Goal: Task Accomplishment & Management: Complete application form

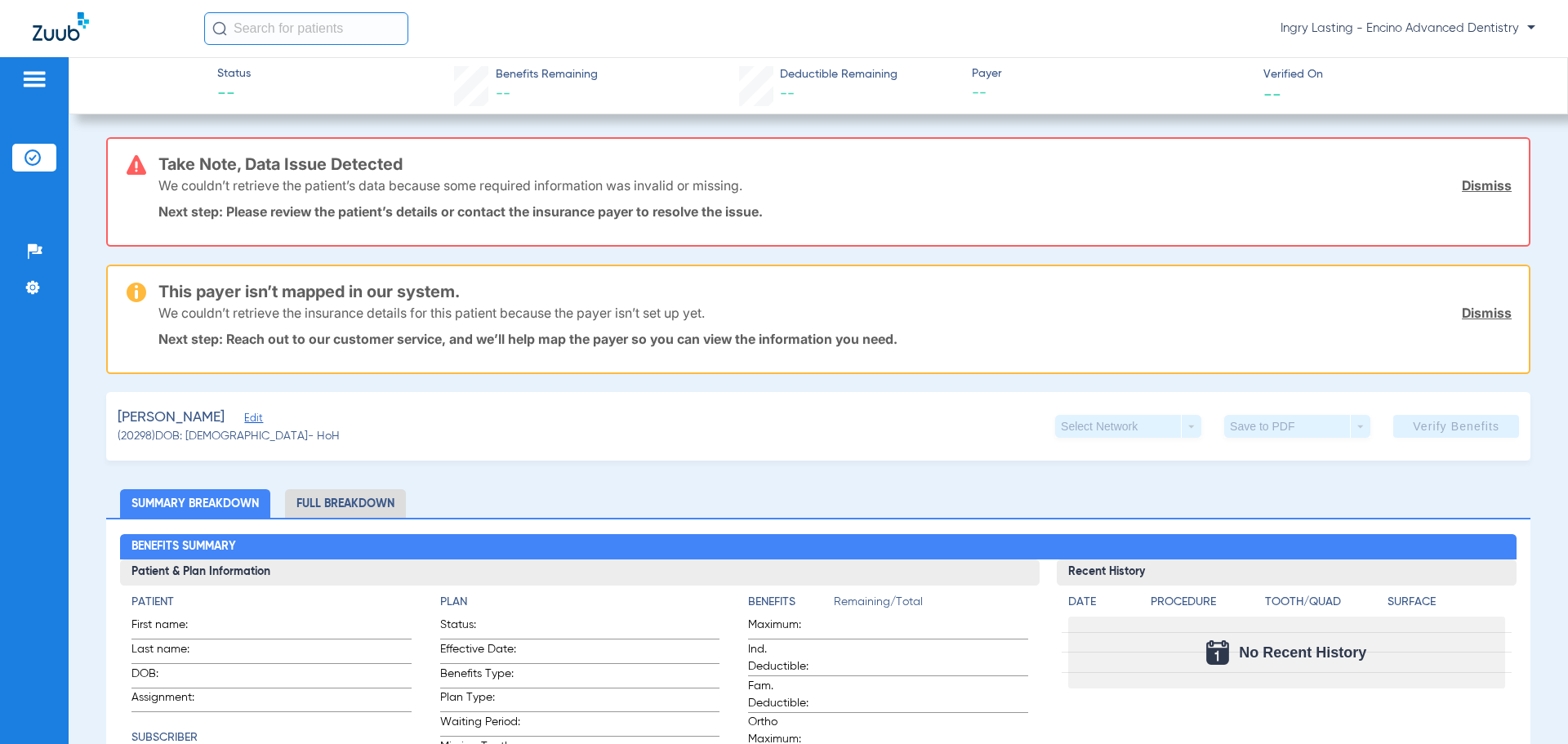
click at [1463, 181] on link "Dismiss" at bounding box center [1487, 185] width 50 height 16
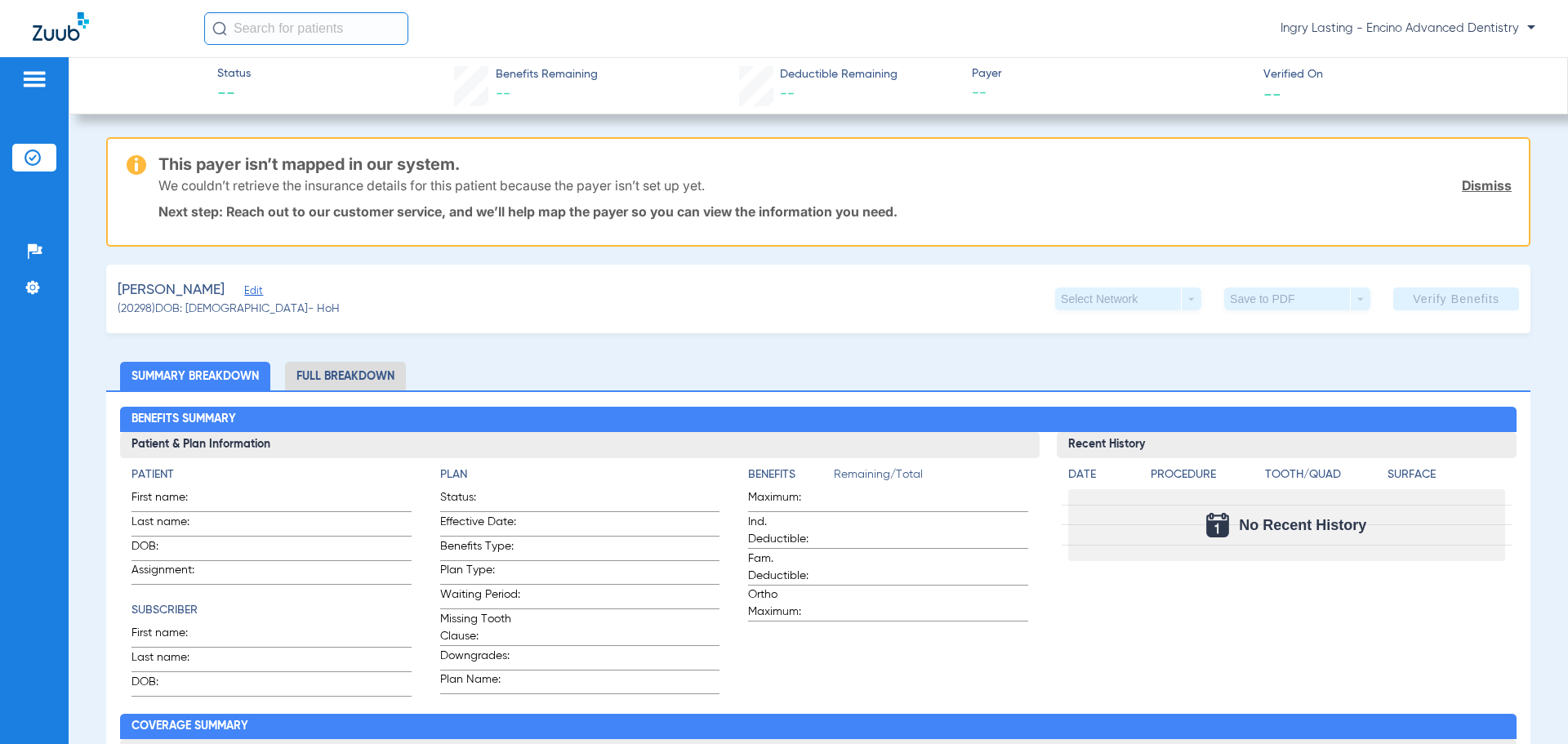
click at [1479, 189] on link "Dismiss" at bounding box center [1487, 185] width 50 height 16
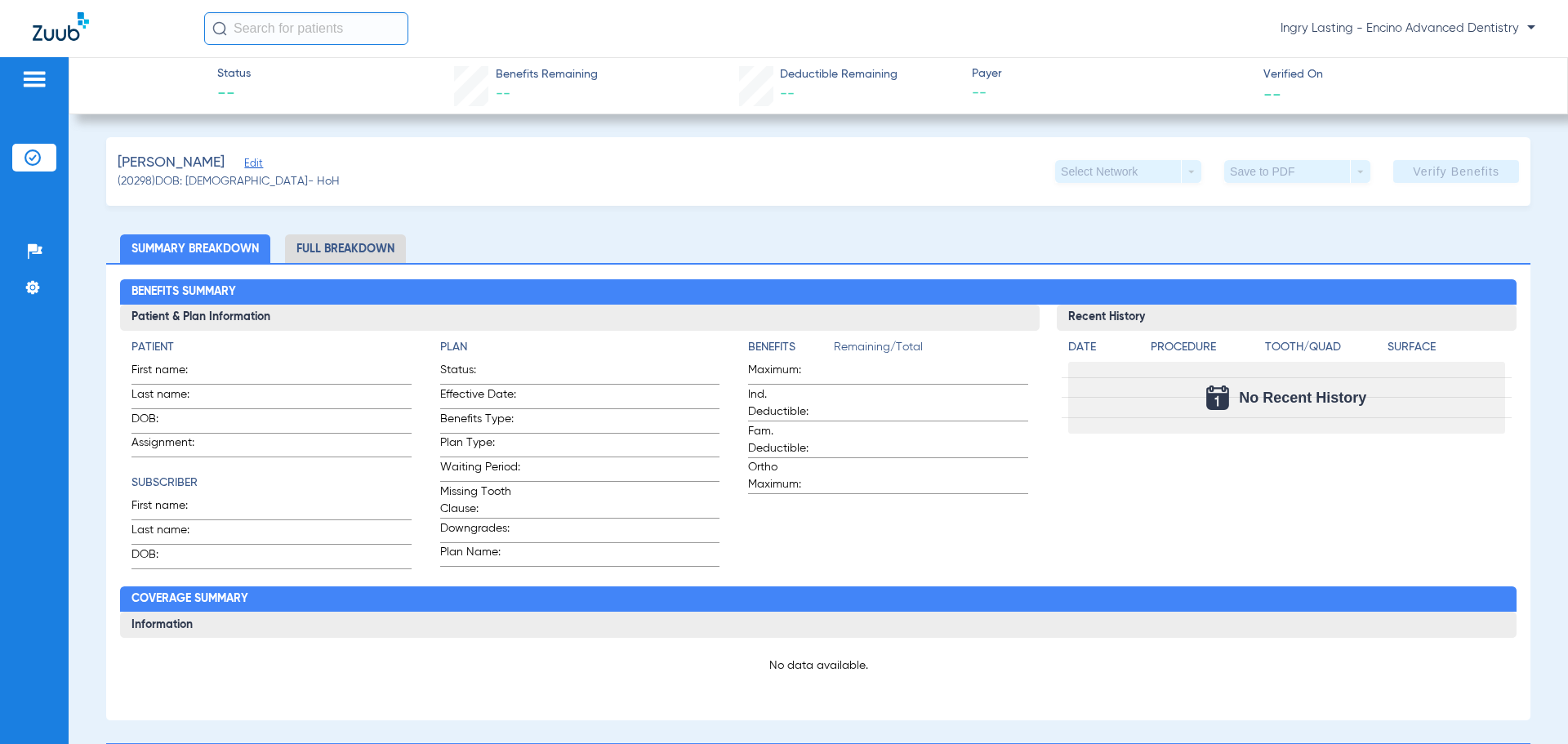
click at [244, 159] on span "Edit" at bounding box center [251, 165] width 14 height 15
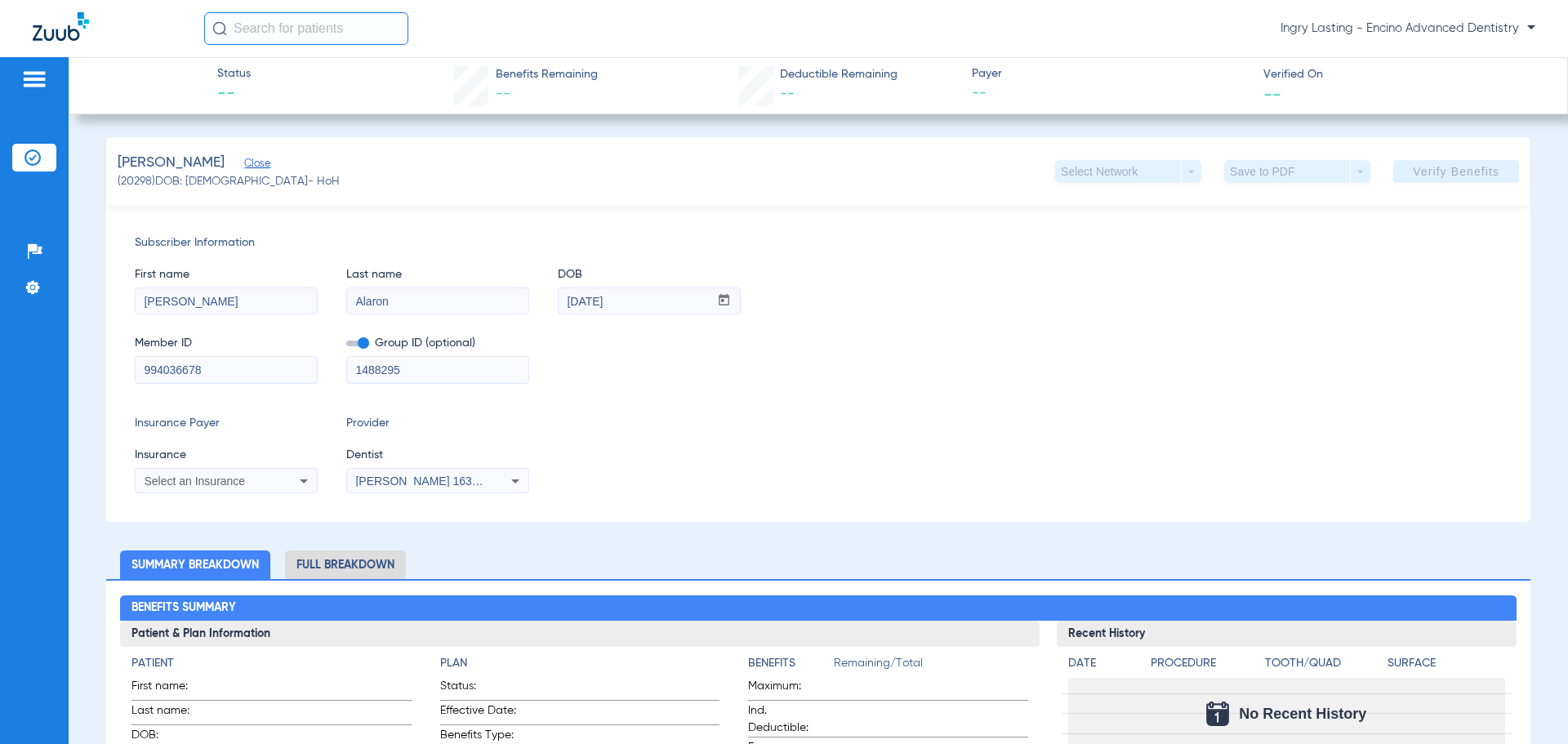
click at [379, 299] on input "Alaron" at bounding box center [438, 301] width 181 height 26
type input "[PERSON_NAME]"
click at [299, 484] on icon at bounding box center [303, 481] width 19 height 19
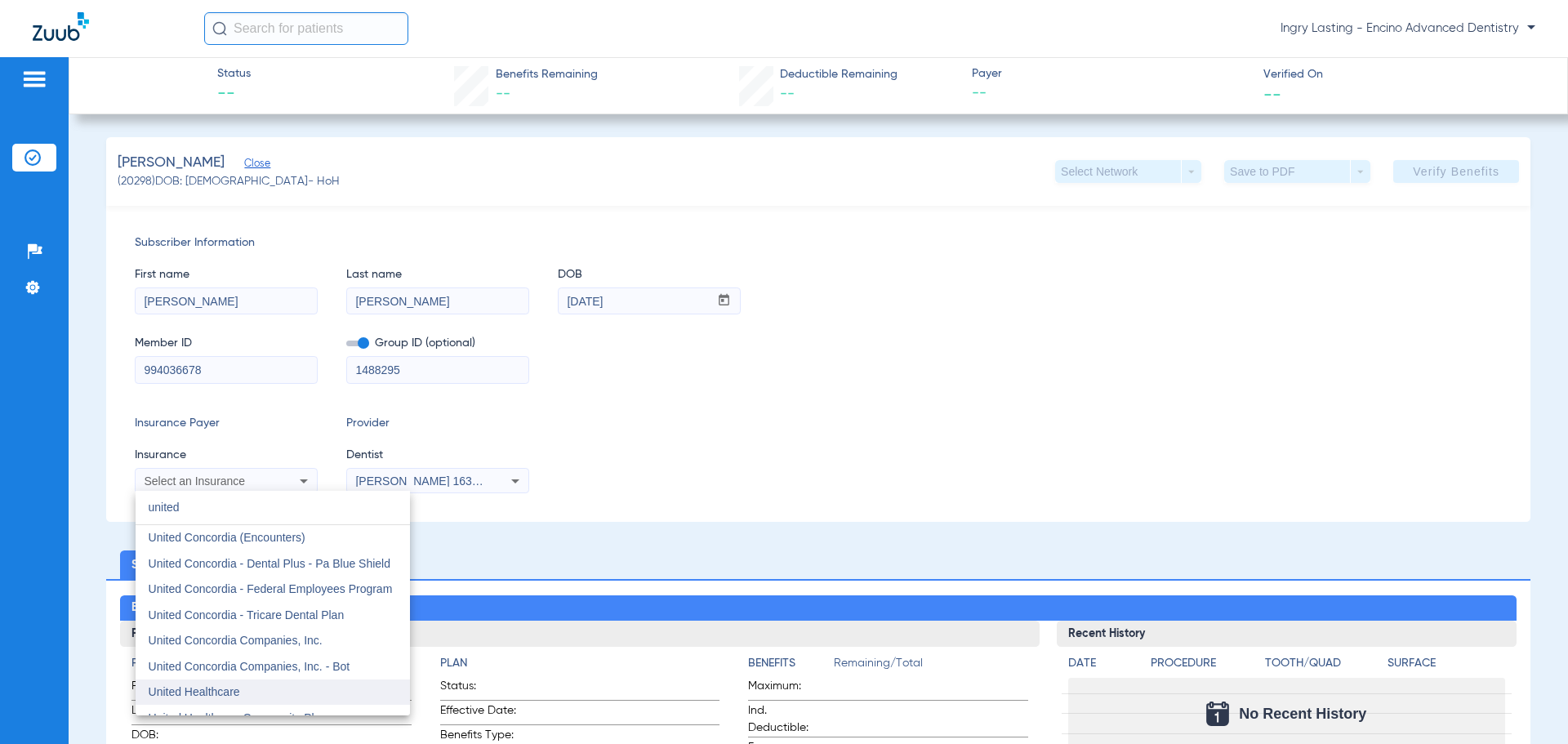
type input "united"
click at [242, 683] on mat-option "United Healthcare" at bounding box center [273, 692] width 274 height 26
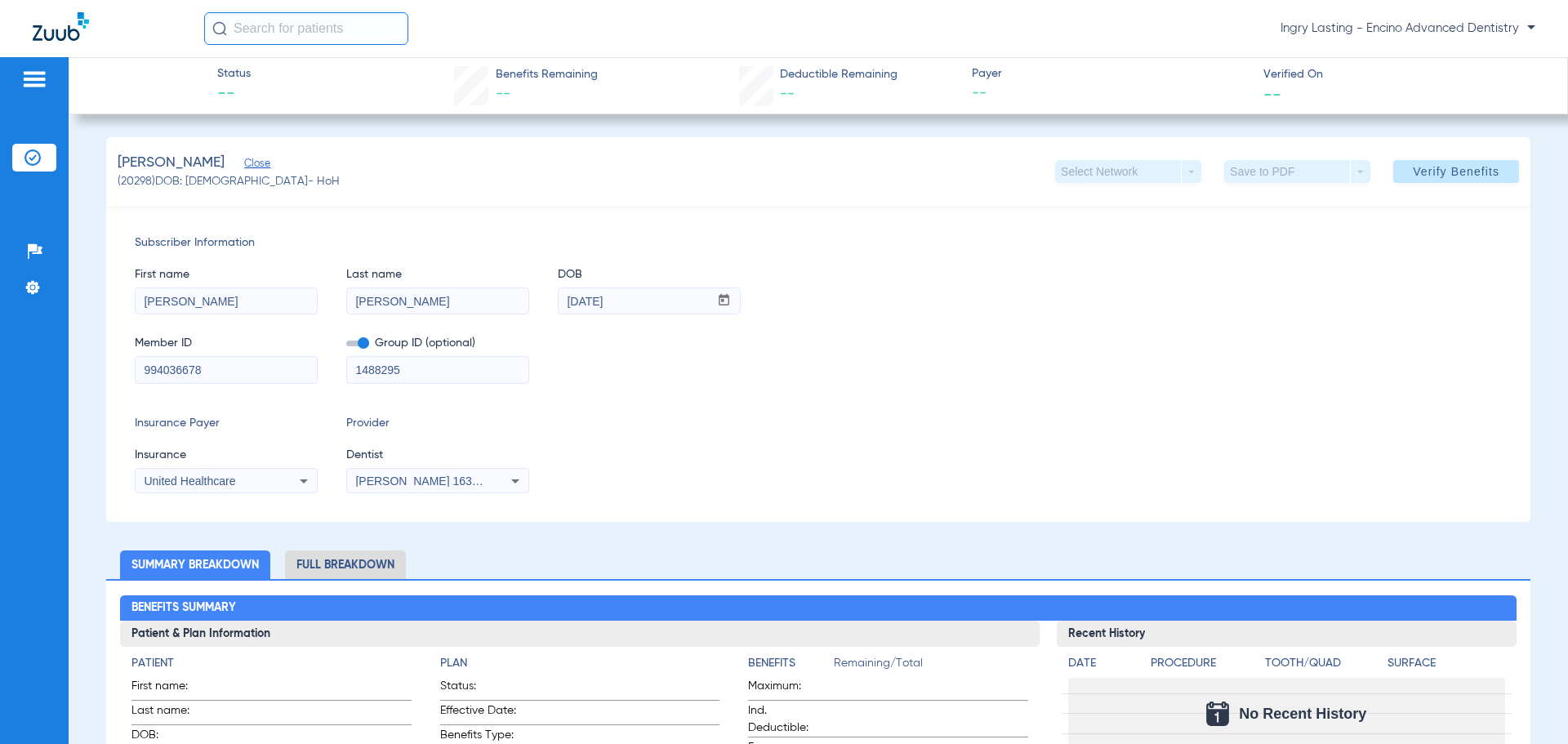
click at [253, 164] on span "Close" at bounding box center [251, 165] width 14 height 15
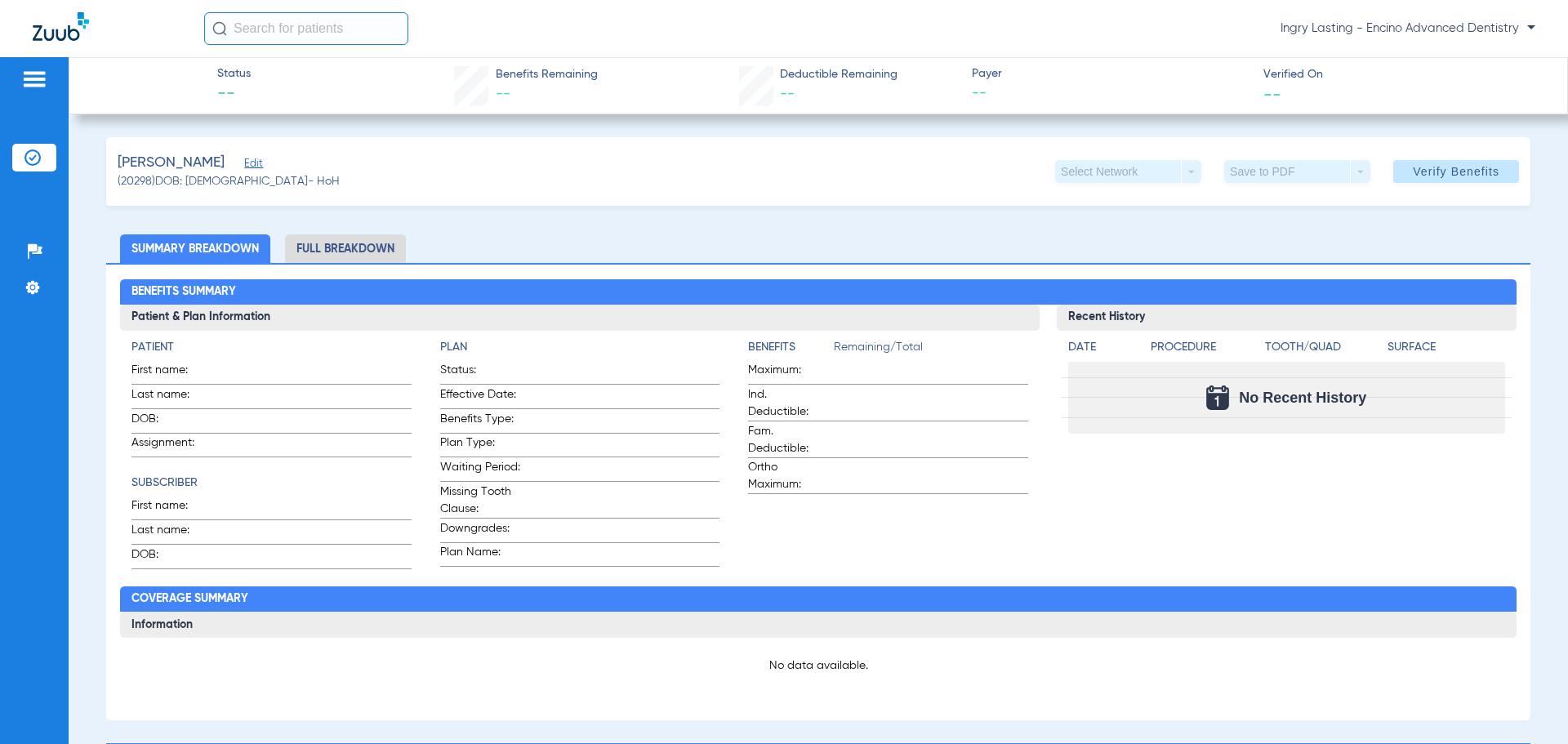
click at [253, 164] on div "Alaron, Brenda Edit" at bounding box center [229, 163] width 222 height 20
click at [244, 164] on span "Edit" at bounding box center [251, 165] width 14 height 15
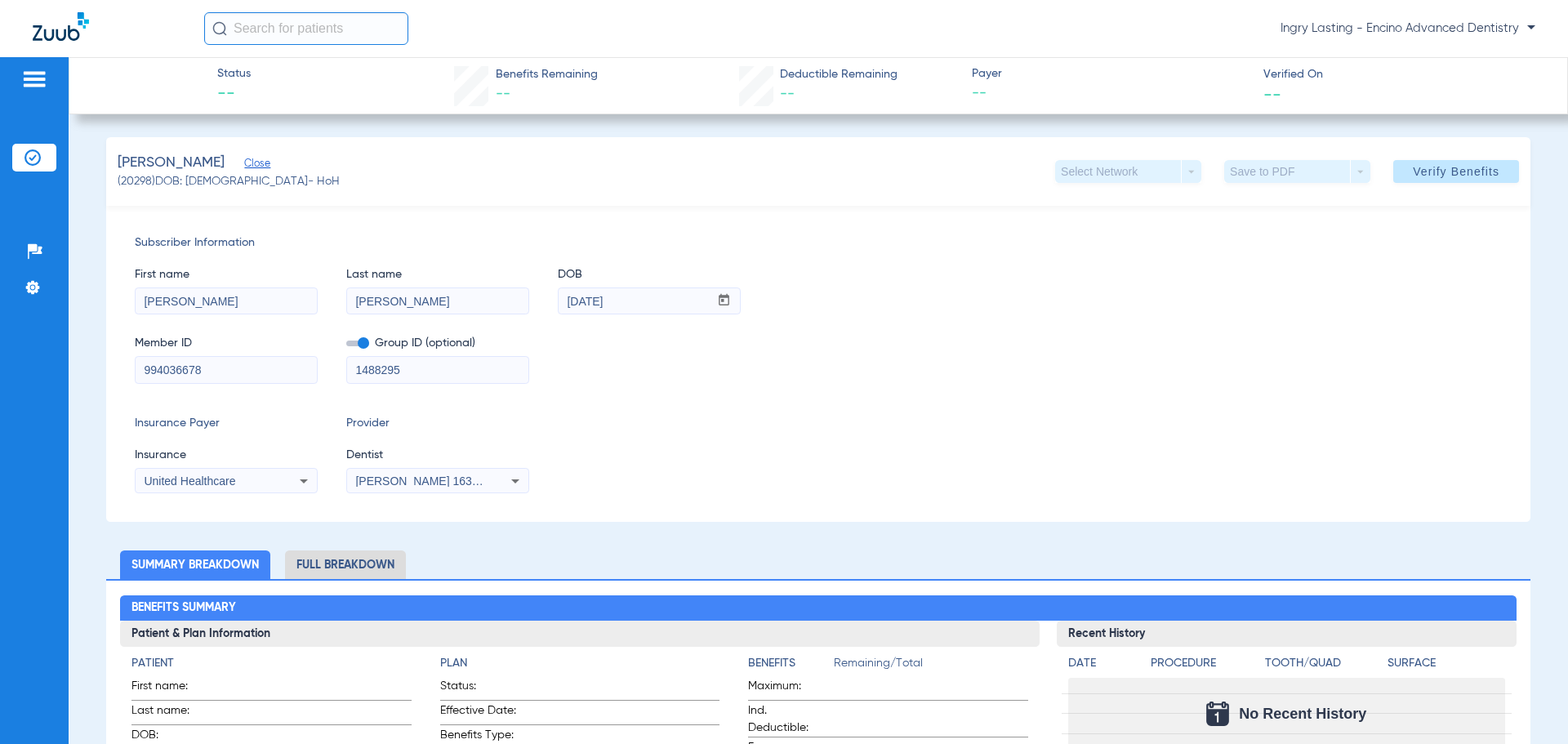
click at [636, 305] on input "[DATE]" at bounding box center [634, 301] width 151 height 26
click at [253, 167] on span "Close" at bounding box center [251, 165] width 14 height 15
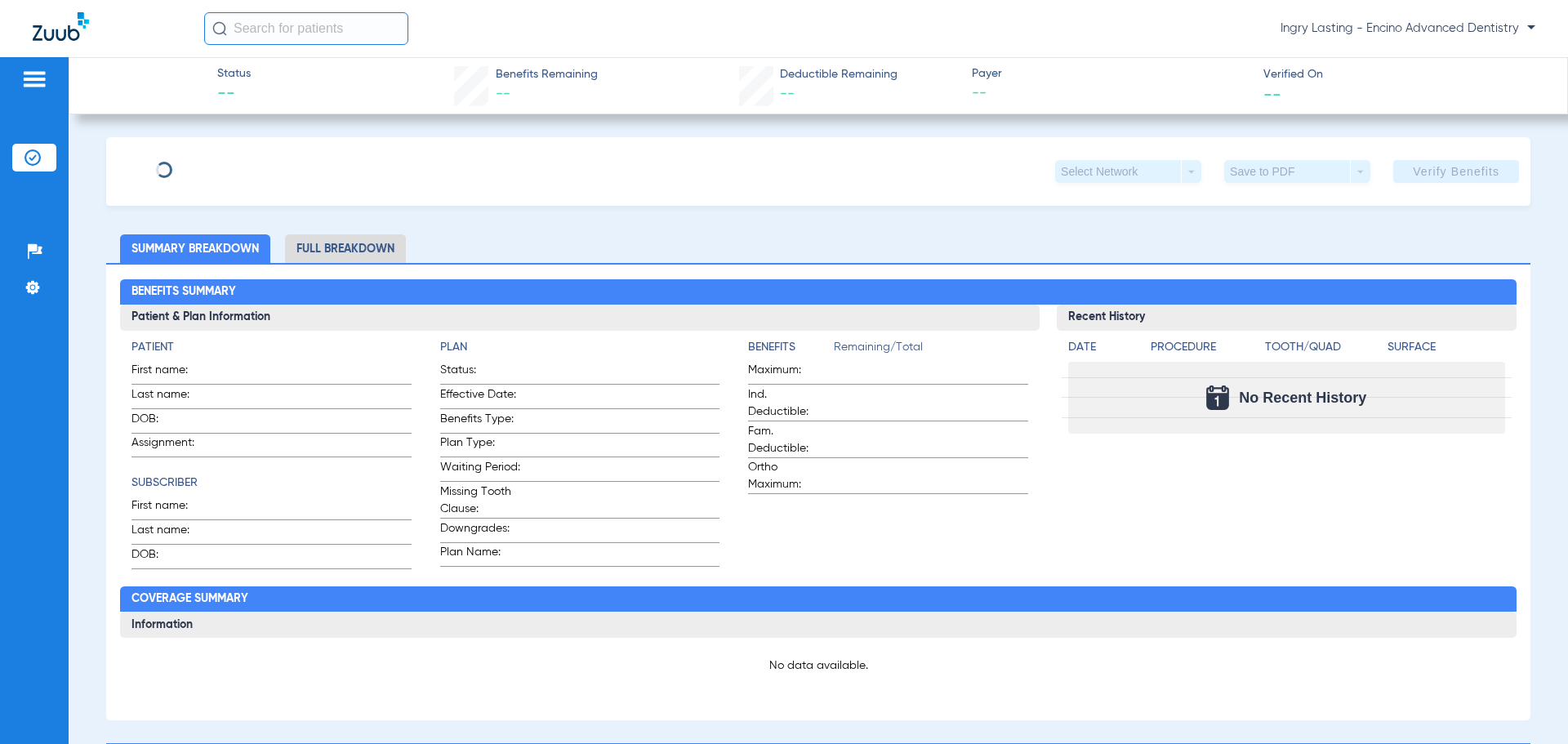
type input "[PERSON_NAME]"
type input "Alaron"
type input "[DATE]"
type input "994036678"
type input "1488295"
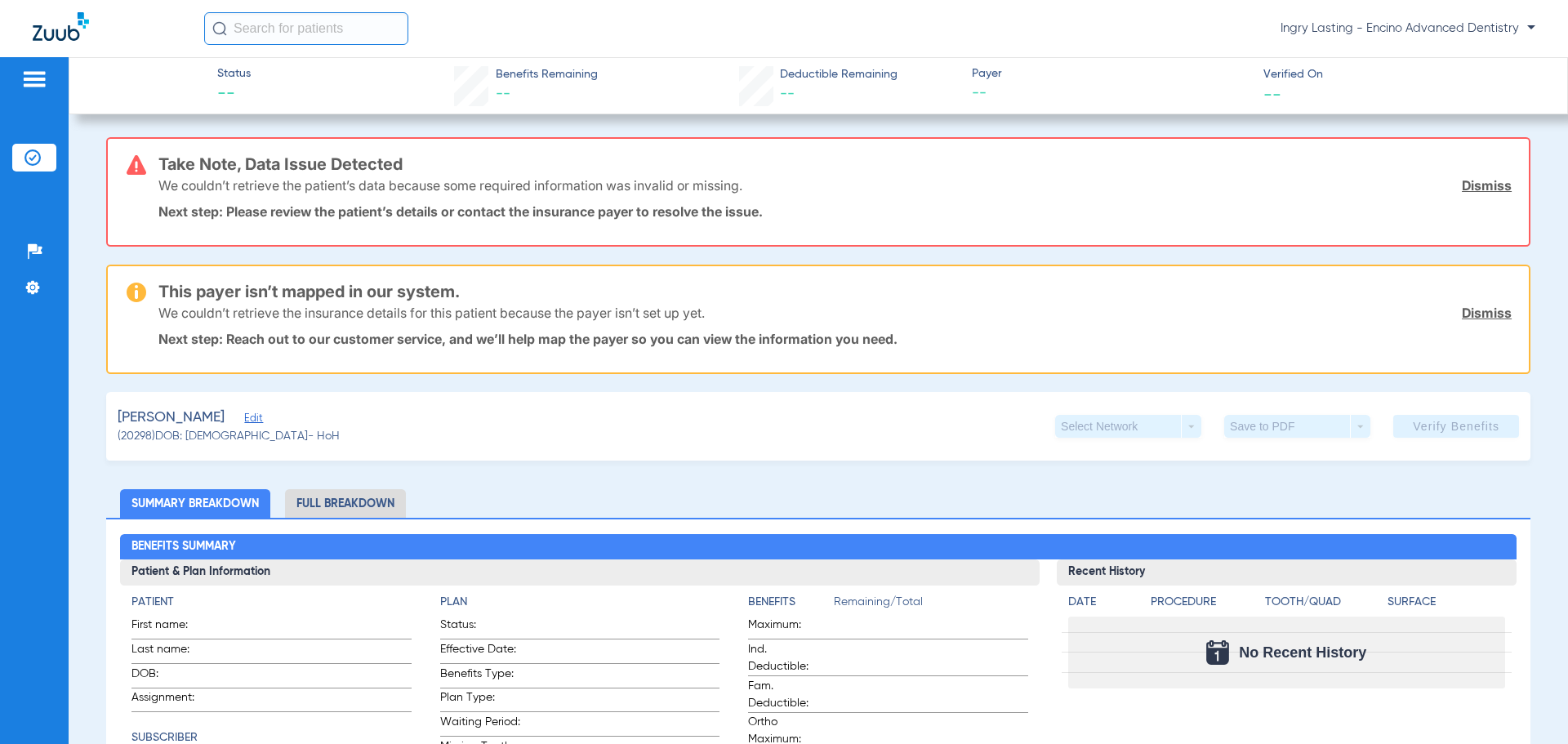
click at [244, 415] on span "Edit" at bounding box center [251, 420] width 14 height 15
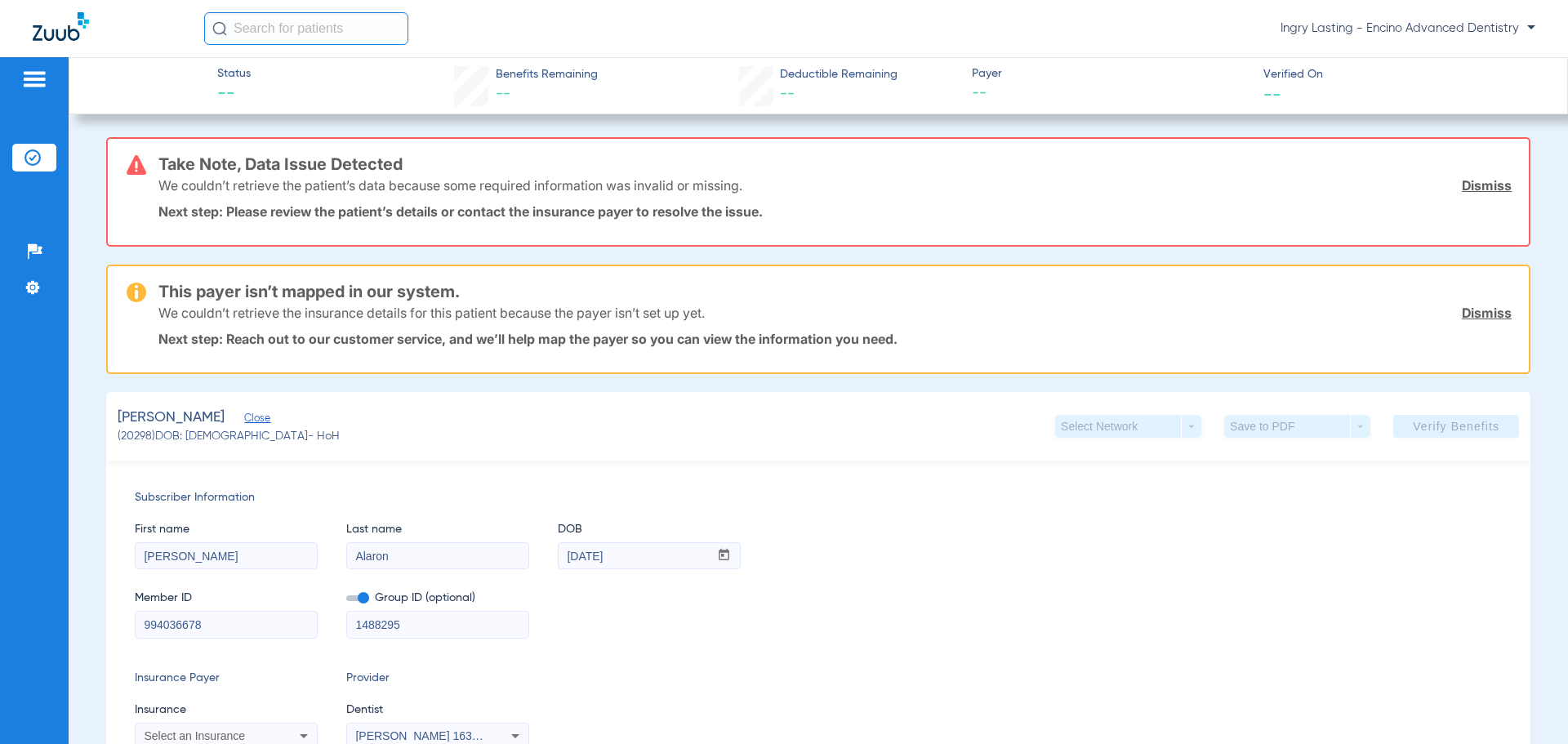
click at [402, 552] on input "Alaron" at bounding box center [438, 556] width 181 height 26
type input "[PERSON_NAME]"
click at [676, 604] on div "Member ID 994036678 Group ID (optional) 1488295" at bounding box center [818, 606] width 1367 height 63
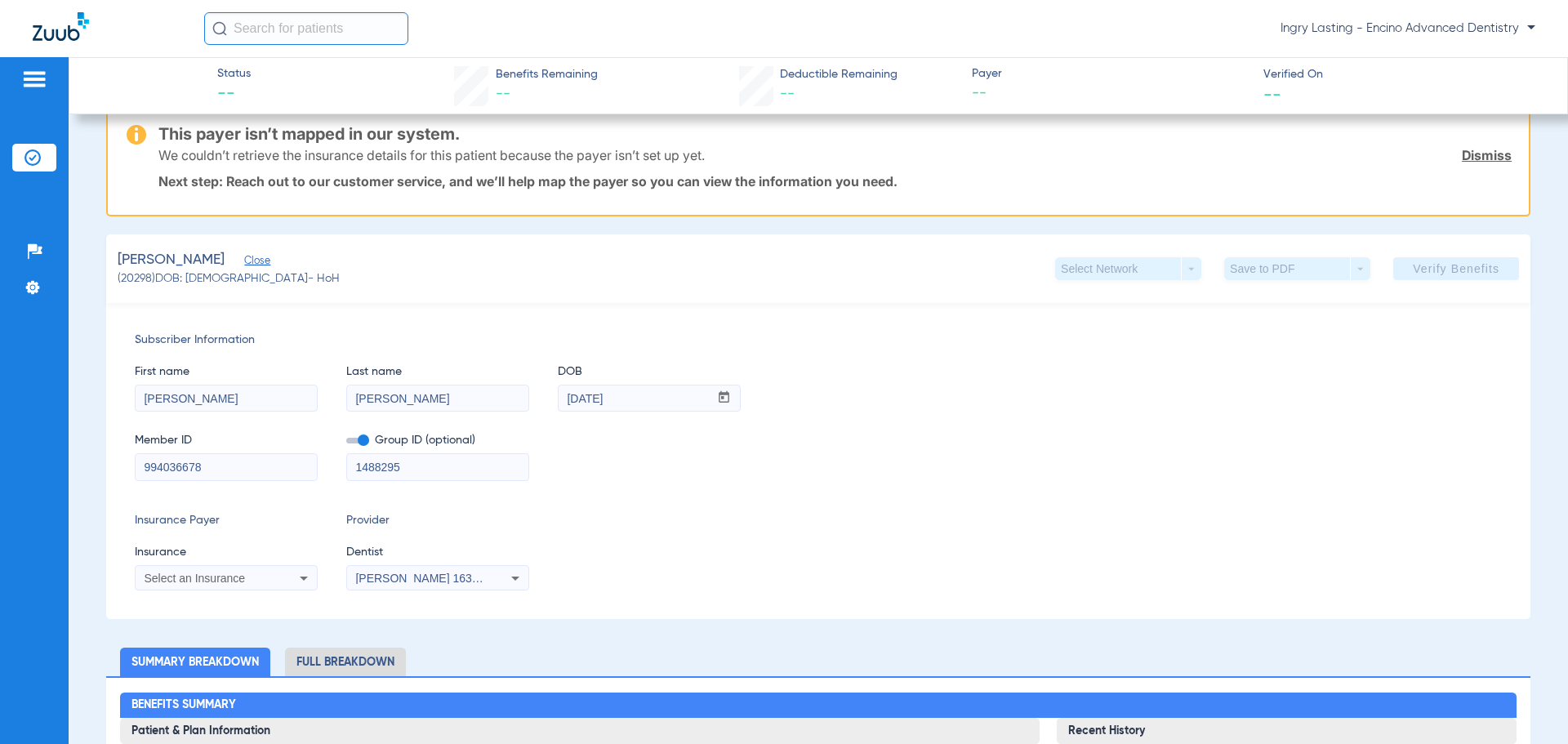
scroll to position [81, 0]
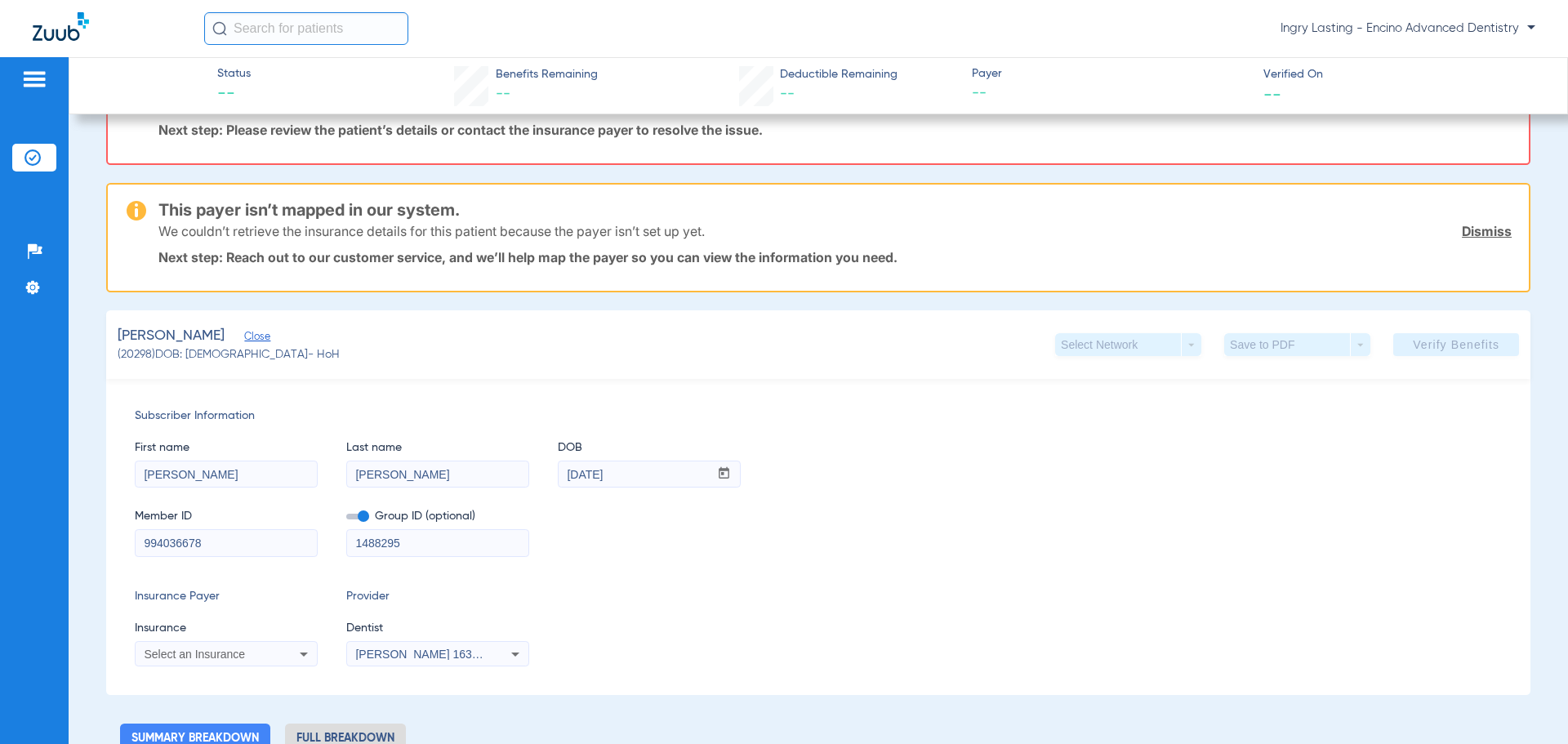
click at [1191, 386] on div "Subscriber Information First name Brenda Last name Alarcon DOB mm / dd / yyyy 0…" at bounding box center [818, 537] width 1425 height 316
click at [250, 336] on span "Close" at bounding box center [251, 339] width 14 height 15
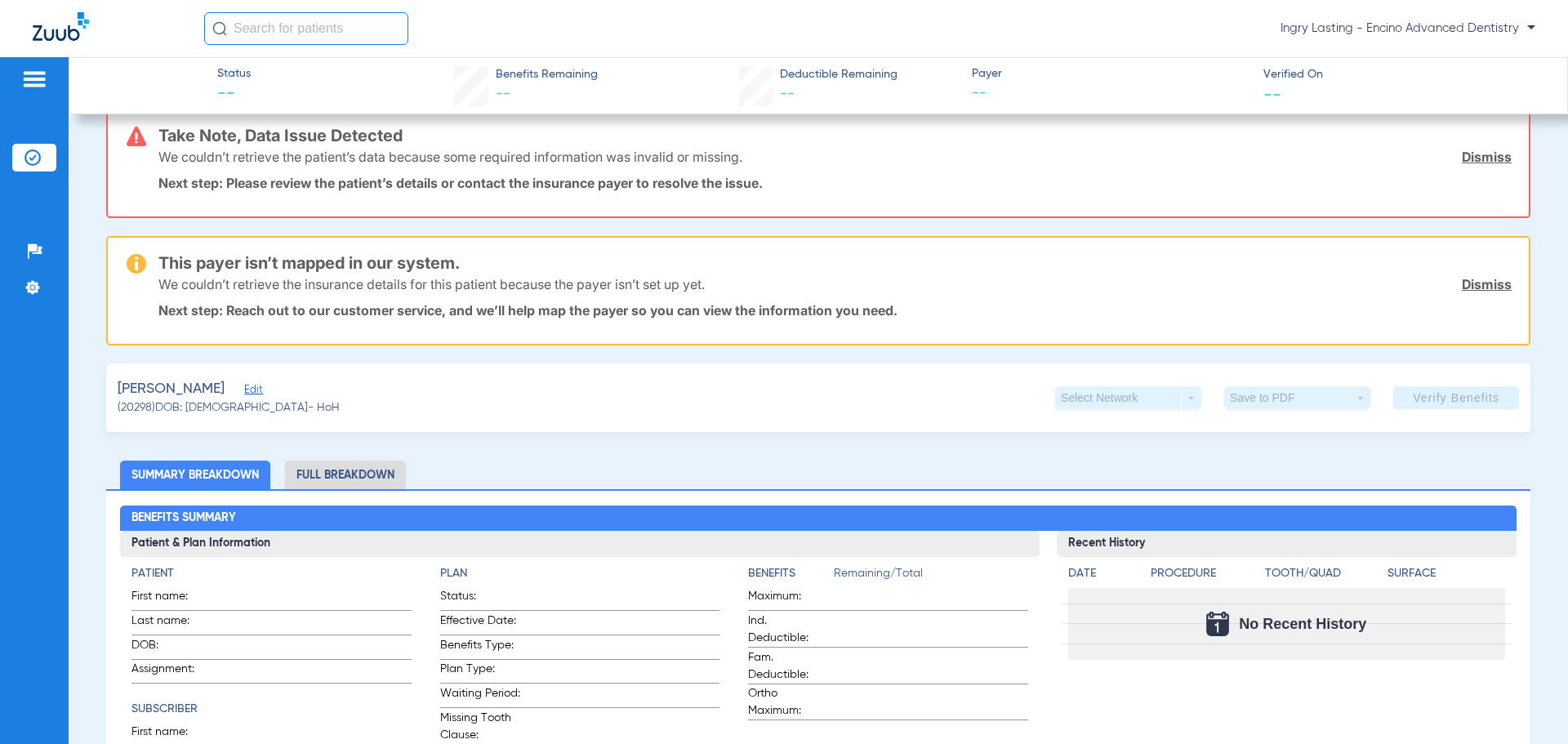
scroll to position [0, 0]
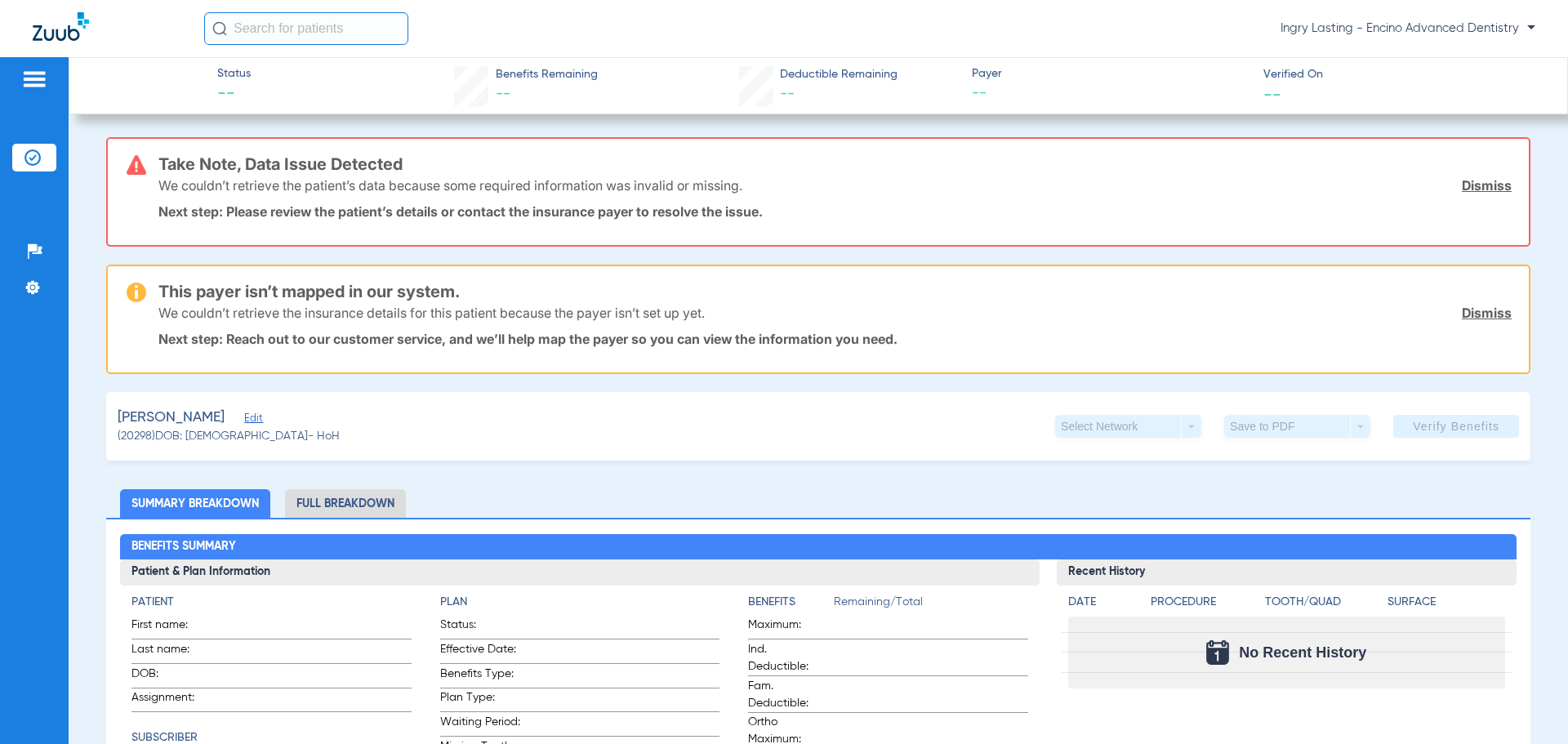
click at [1481, 189] on link "Dismiss" at bounding box center [1487, 185] width 50 height 16
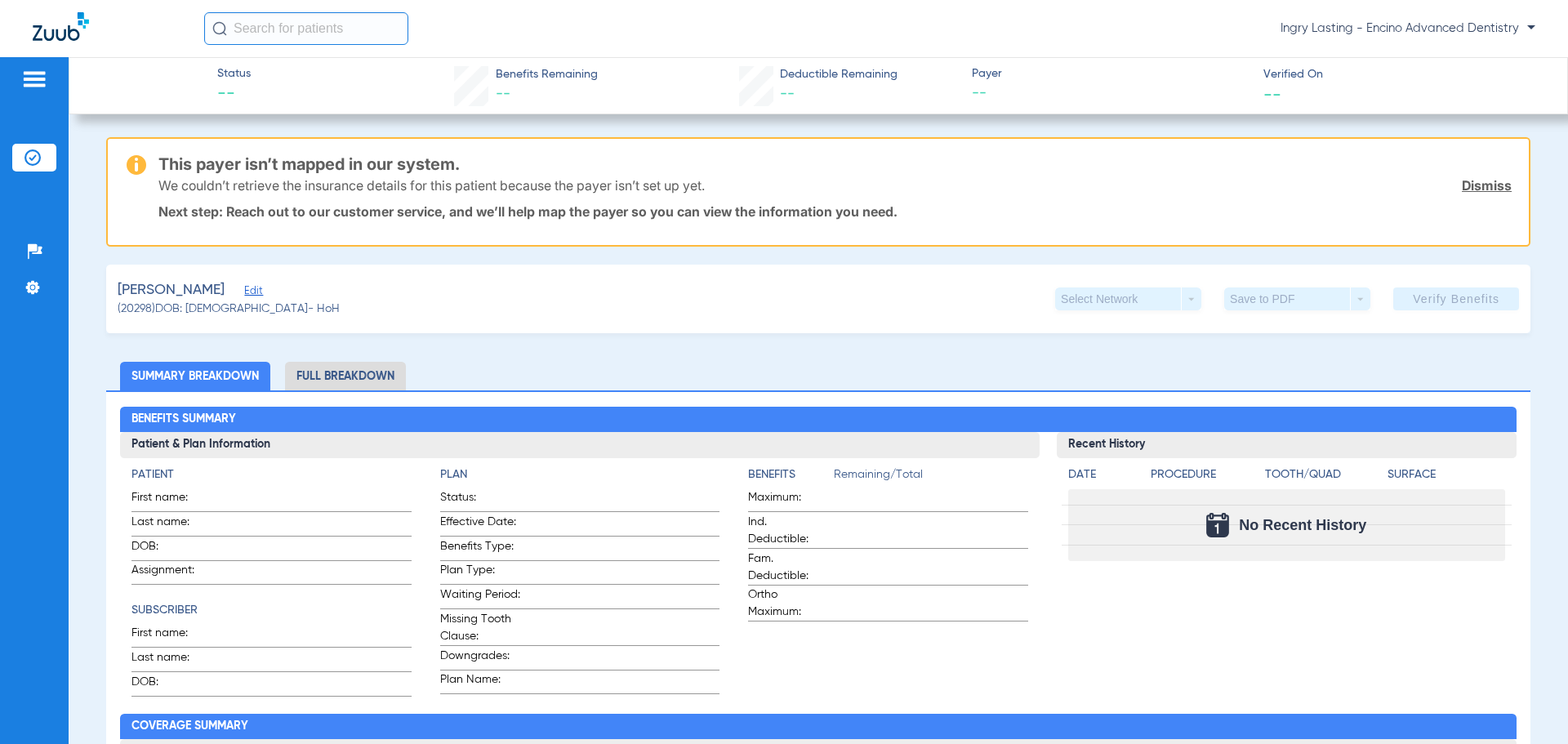
click at [1473, 184] on link "Dismiss" at bounding box center [1487, 185] width 50 height 16
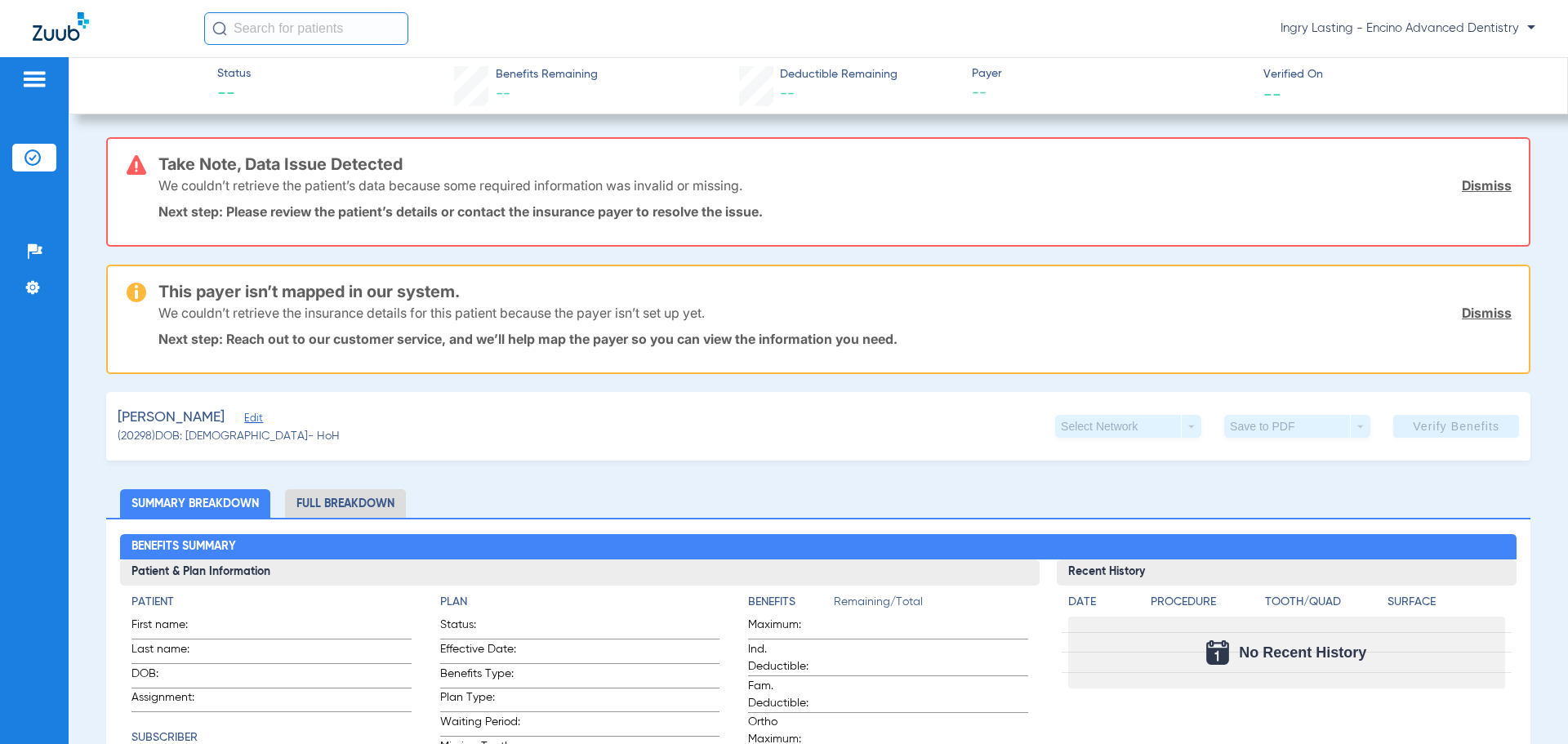
click at [1491, 189] on link "Dismiss" at bounding box center [1487, 185] width 50 height 16
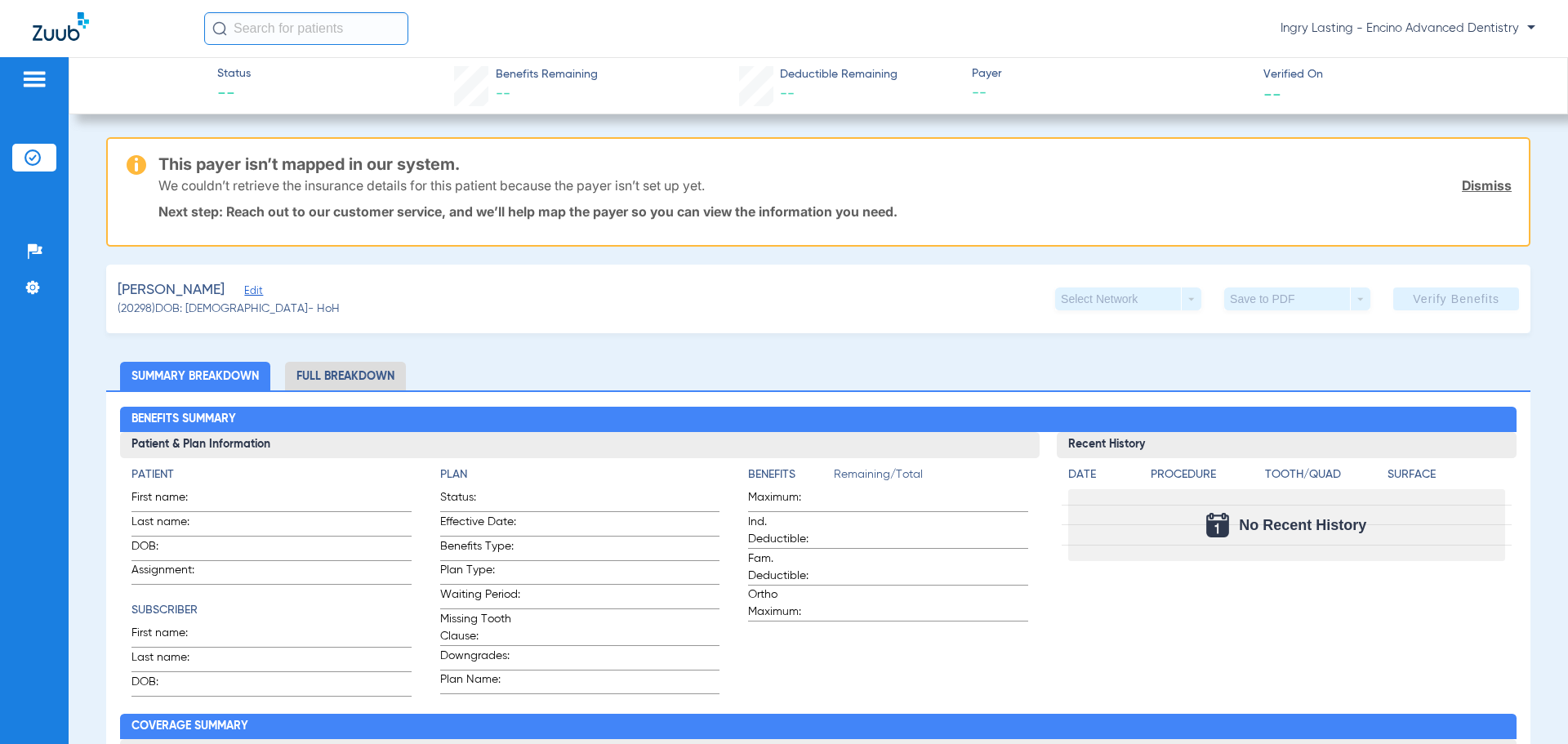
click at [1491, 189] on link "Dismiss" at bounding box center [1487, 185] width 50 height 16
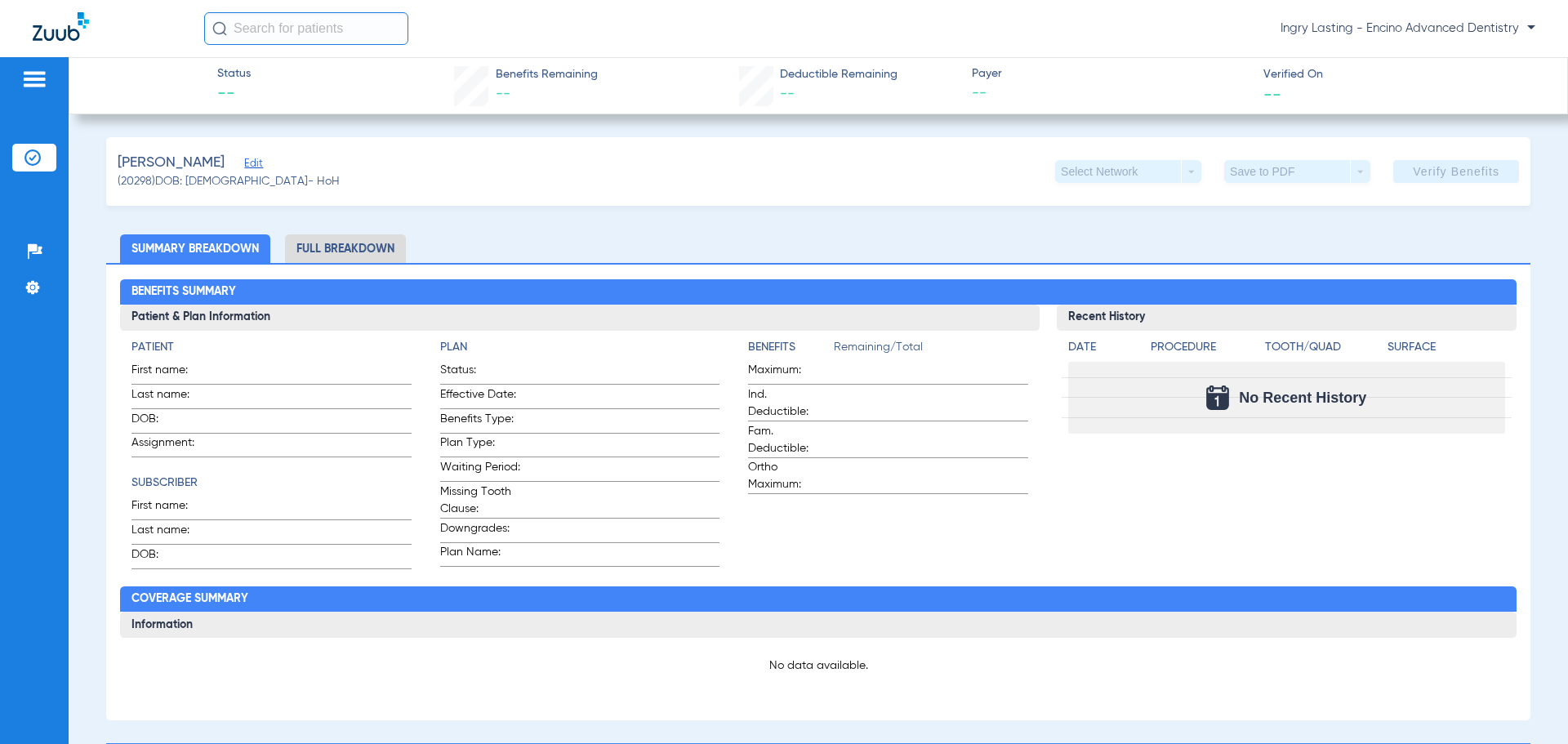
click at [1500, 27] on span "Ingry Lasting - Encino Advanced Dentistry" at bounding box center [1408, 28] width 255 height 16
click at [1486, 61] on span "Account Selection" at bounding box center [1474, 58] width 91 height 12
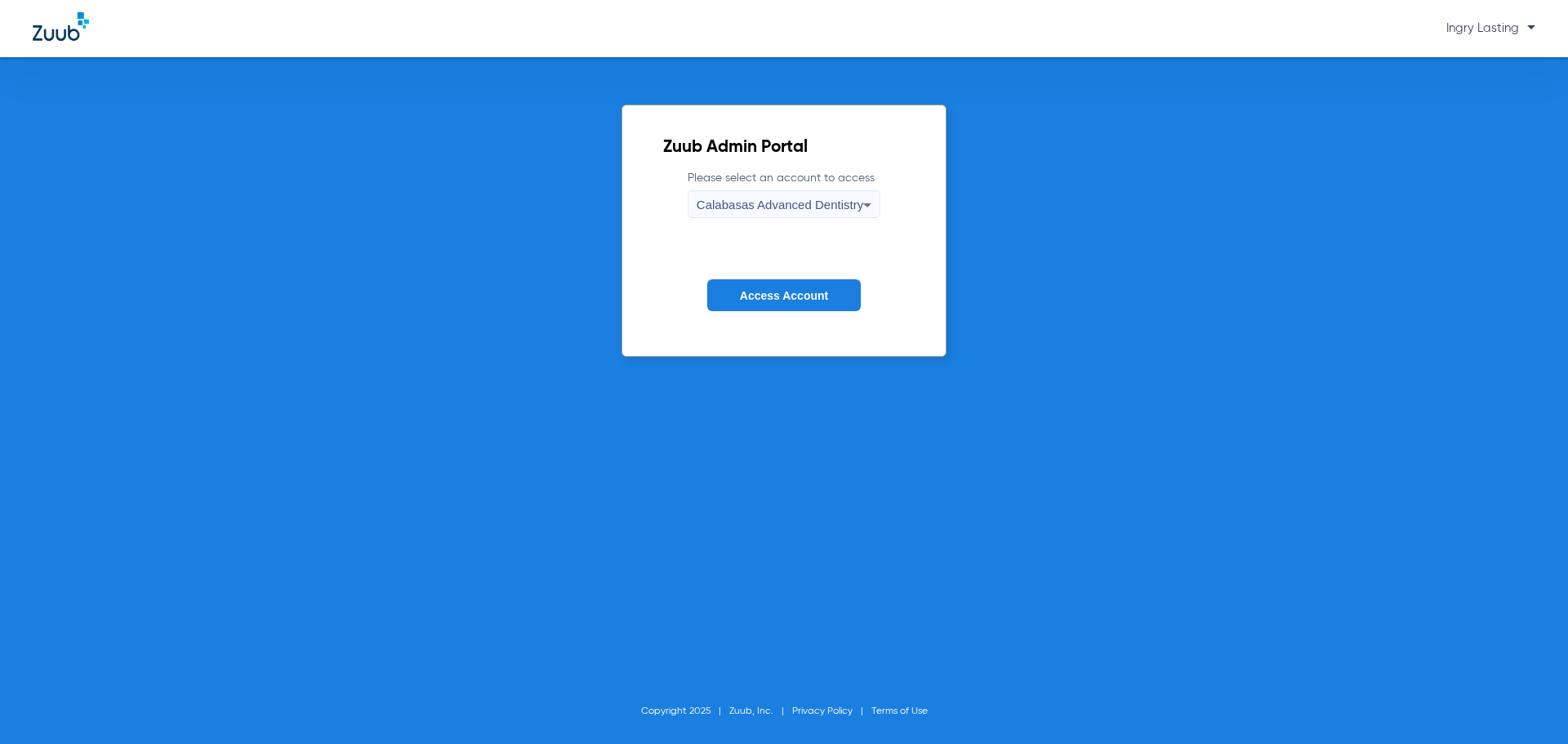
click at [870, 205] on icon at bounding box center [867, 205] width 19 height 19
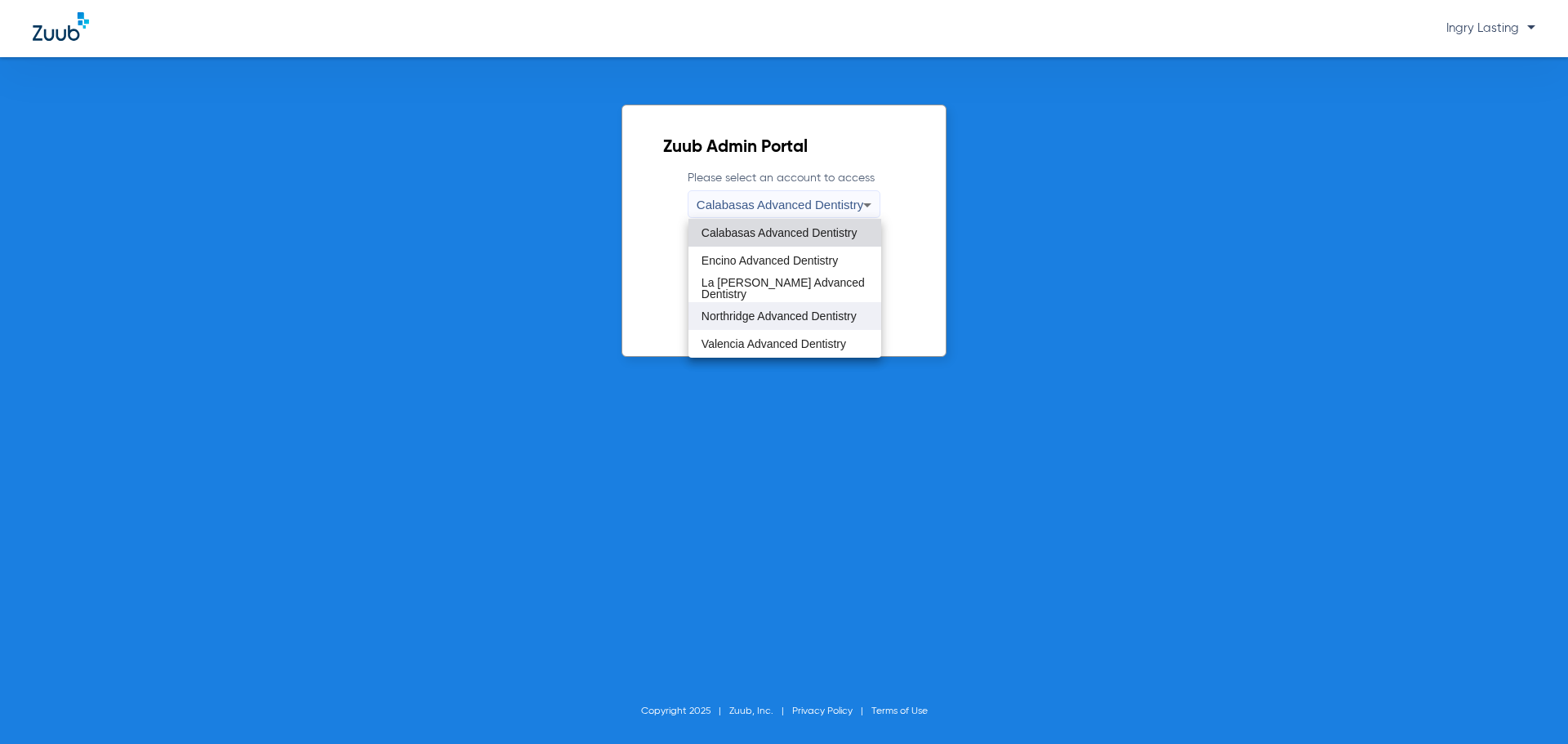
click at [777, 308] on mat-option "Northridge Advanced Dentistry" at bounding box center [785, 316] width 193 height 28
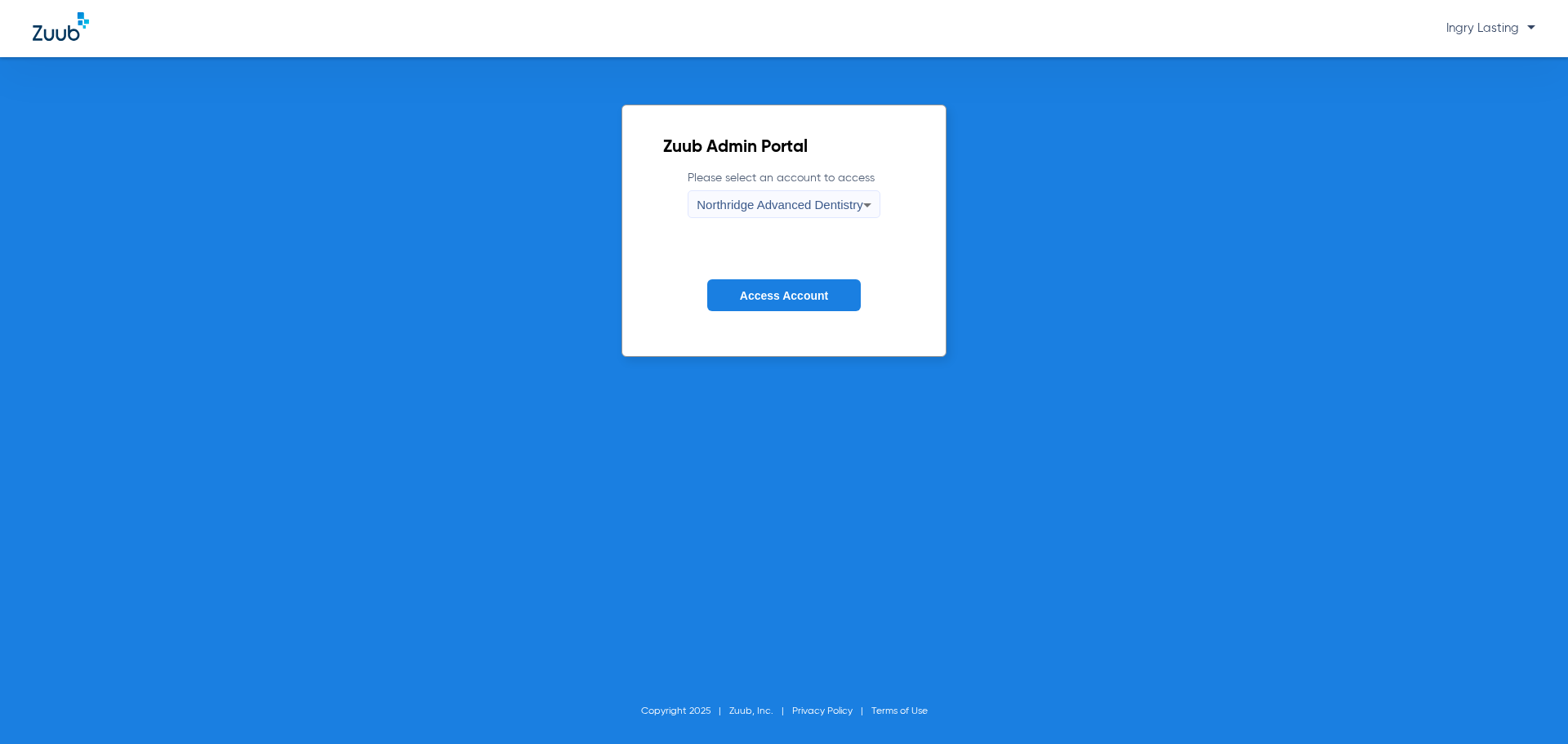
drag, startPoint x: 776, startPoint y: 298, endPoint x: 773, endPoint y: 290, distance: 8.5
click at [776, 297] on span "Access Account" at bounding box center [784, 295] width 88 height 13
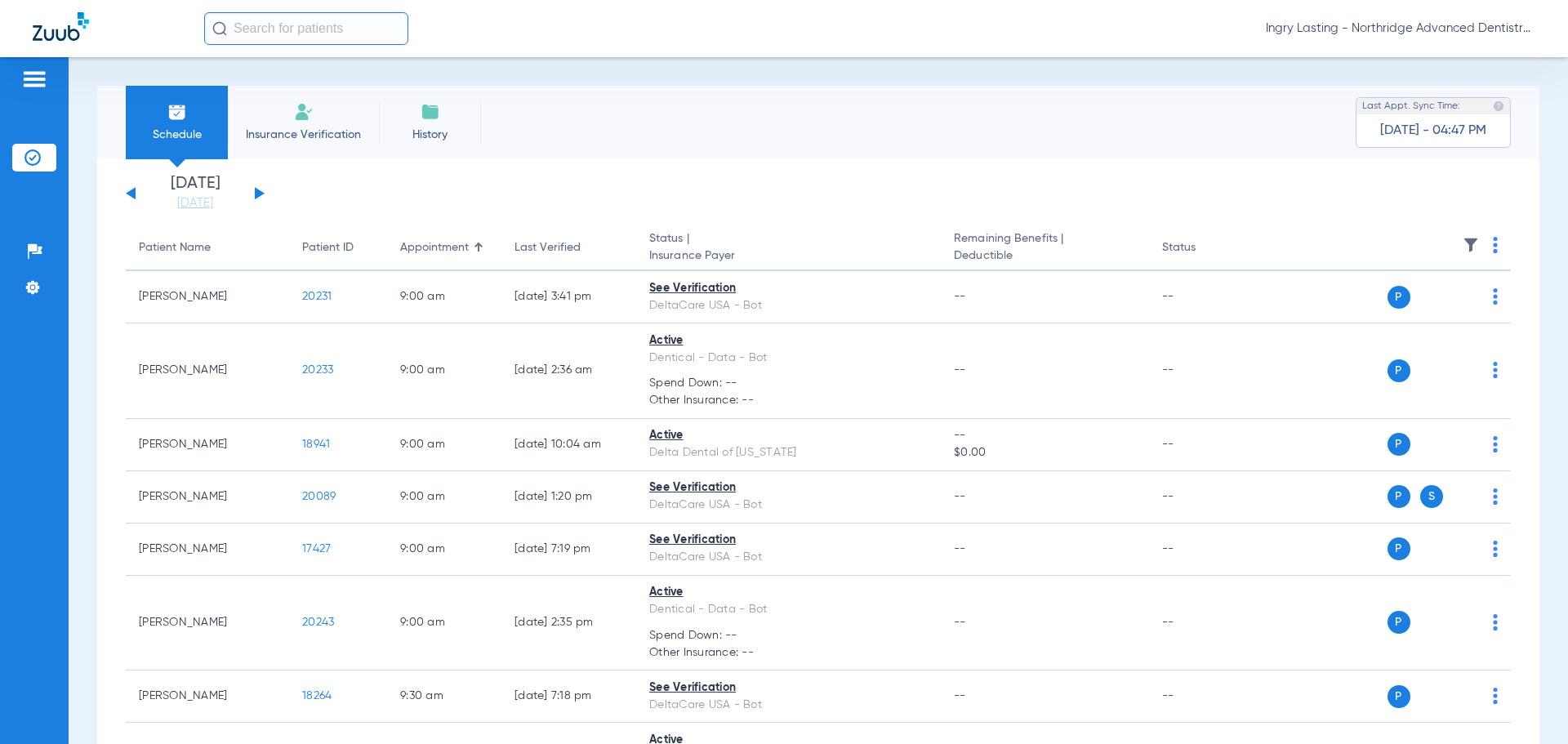
click at [257, 192] on button at bounding box center [260, 193] width 10 height 12
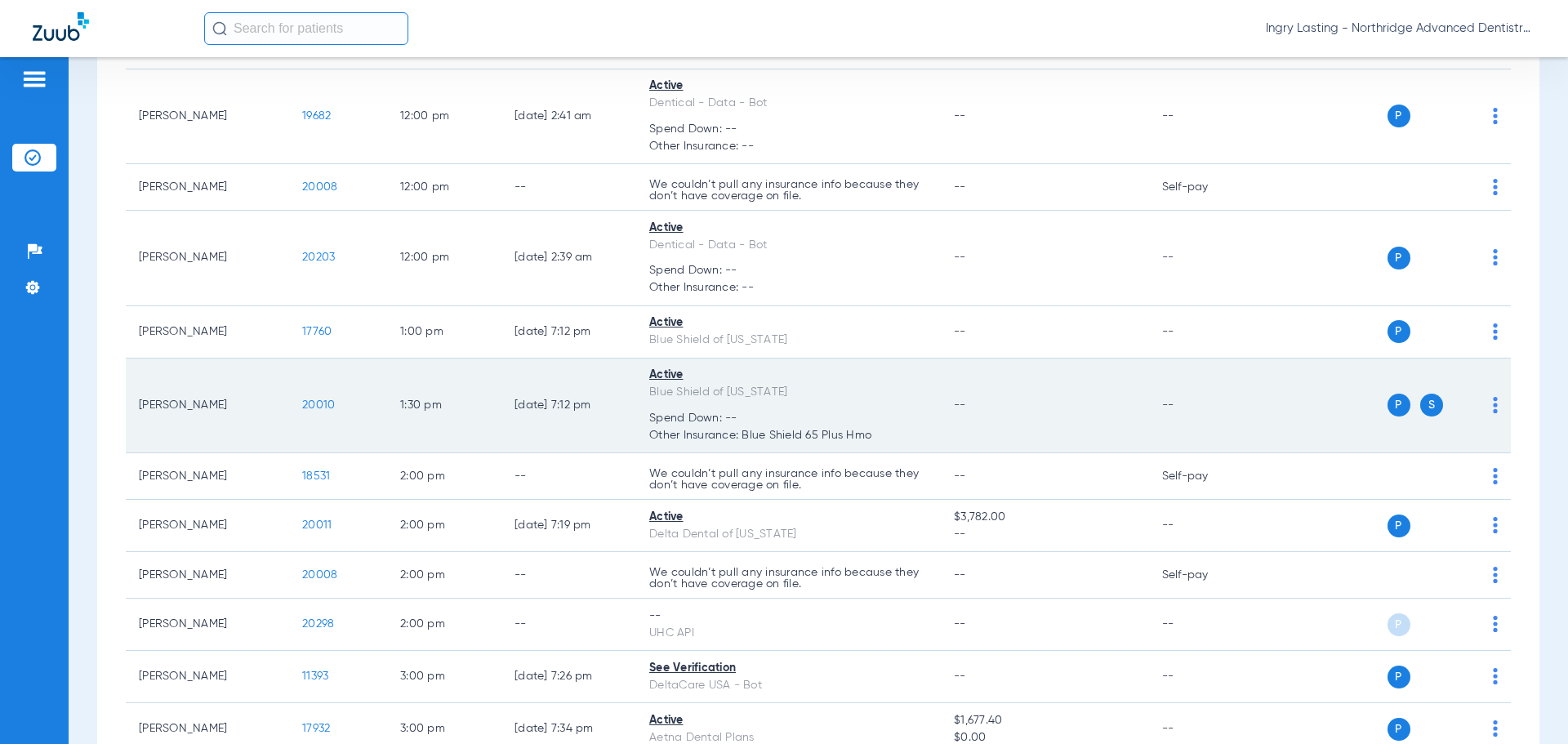
scroll to position [1061, 0]
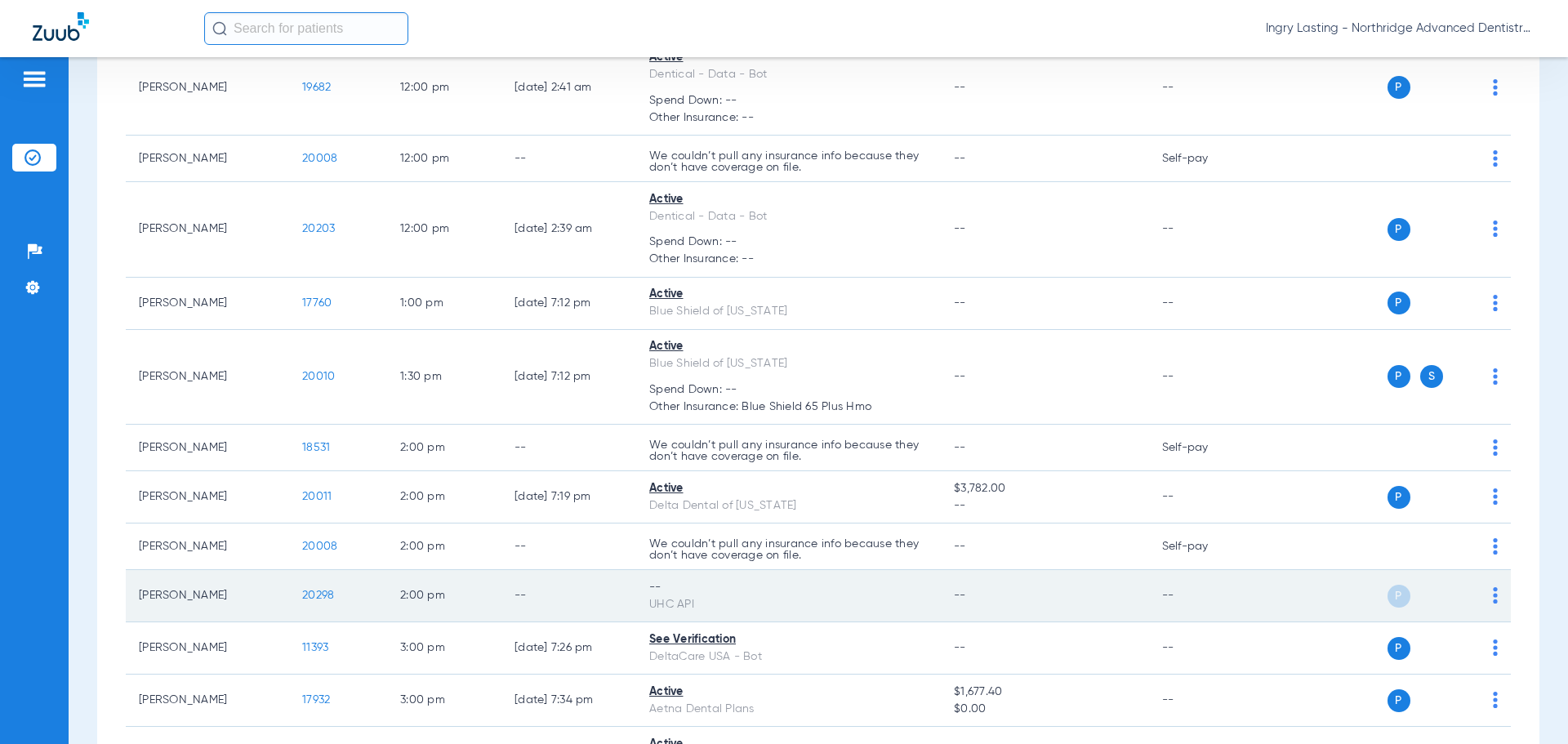
click at [209, 594] on td "Brenda Alaron" at bounding box center [207, 596] width 163 height 52
click at [1493, 598] on img at bounding box center [1496, 595] width 5 height 16
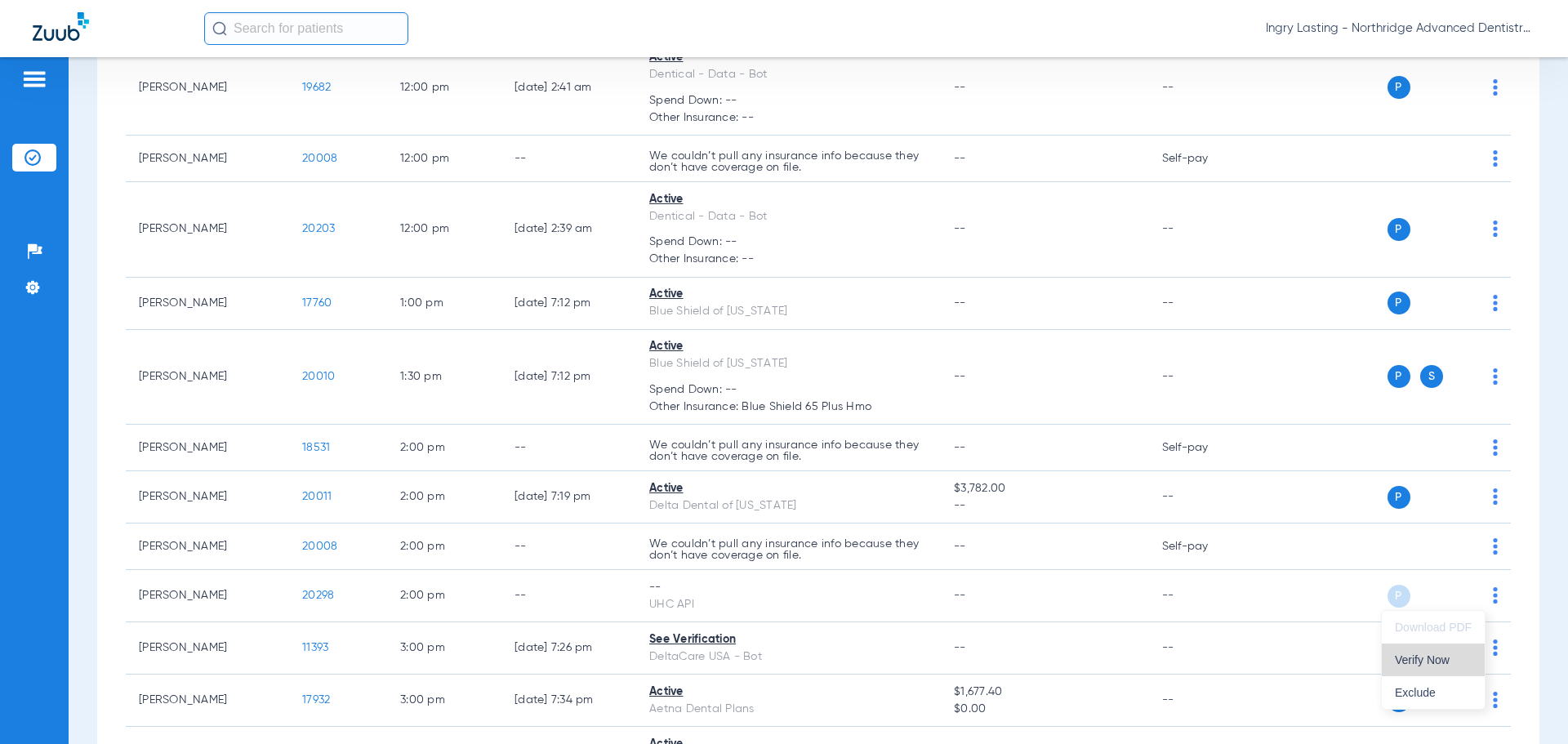
click at [1433, 660] on span "Verify Now" at bounding box center [1433, 660] width 77 height 12
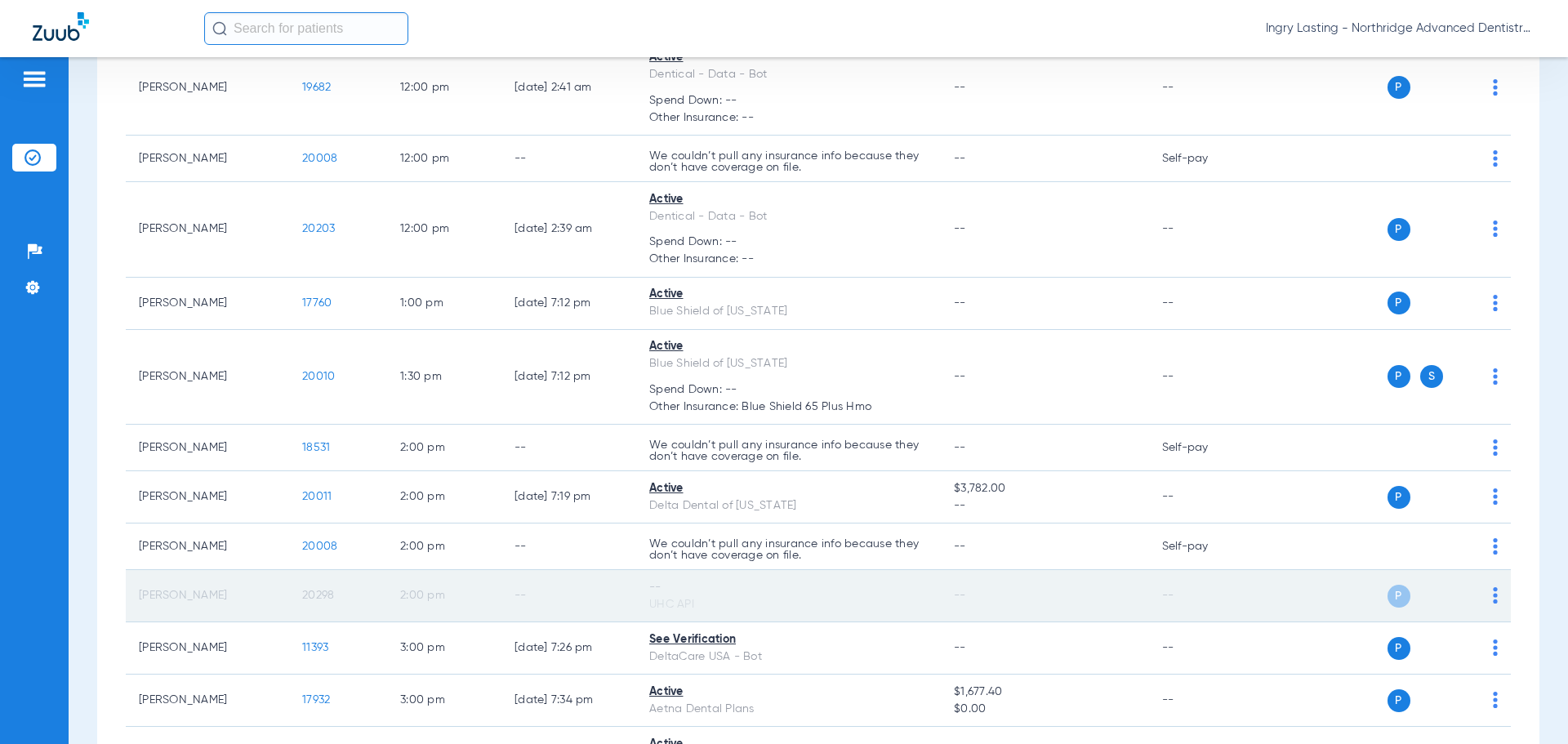
click at [1192, 603] on td "--" at bounding box center [1204, 596] width 110 height 52
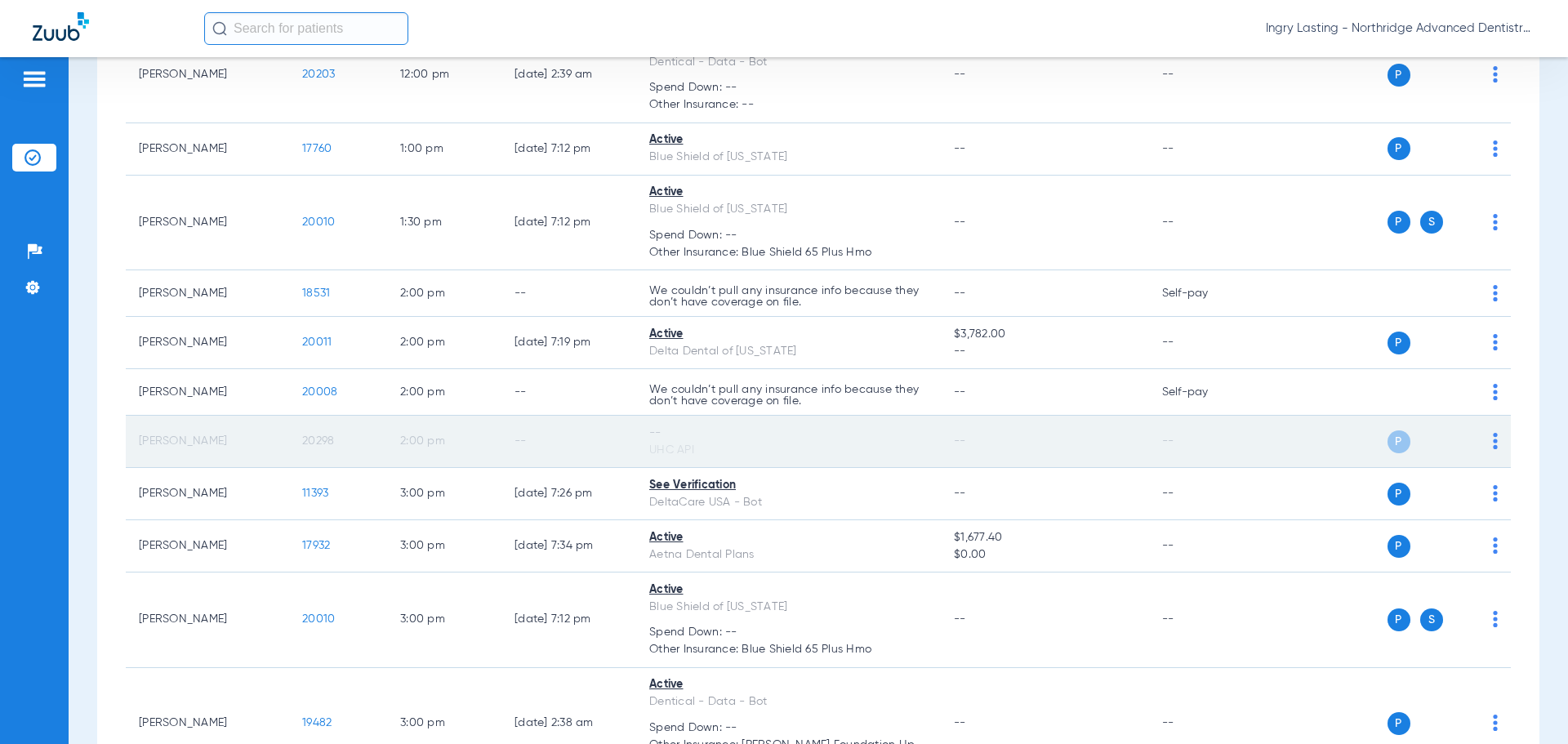
scroll to position [1225, 0]
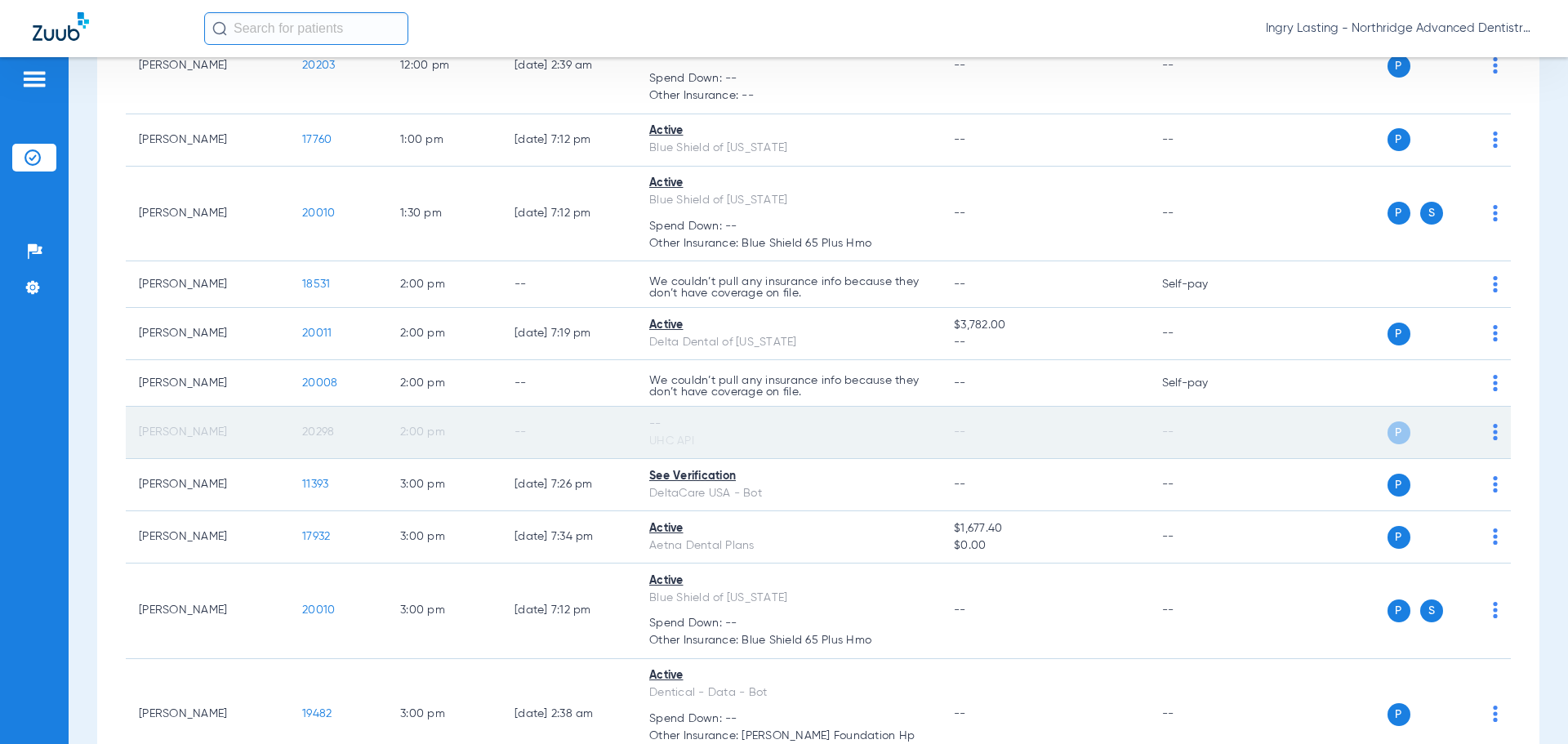
click at [340, 438] on td "20298" at bounding box center [339, 433] width 98 height 52
click at [340, 437] on td "20298" at bounding box center [339, 433] width 98 height 52
click at [313, 432] on span "20298" at bounding box center [318, 433] width 32 height 12
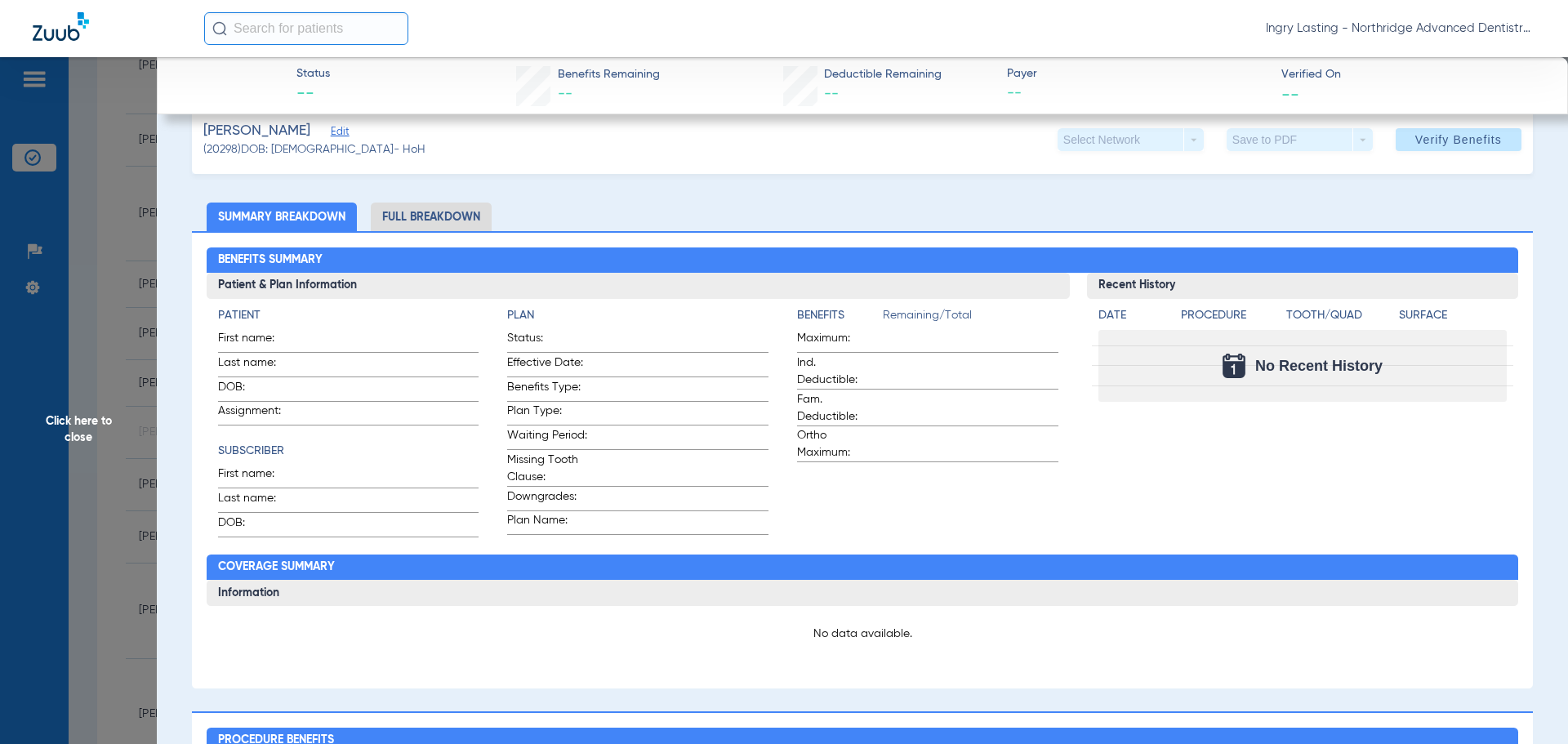
scroll to position [0, 0]
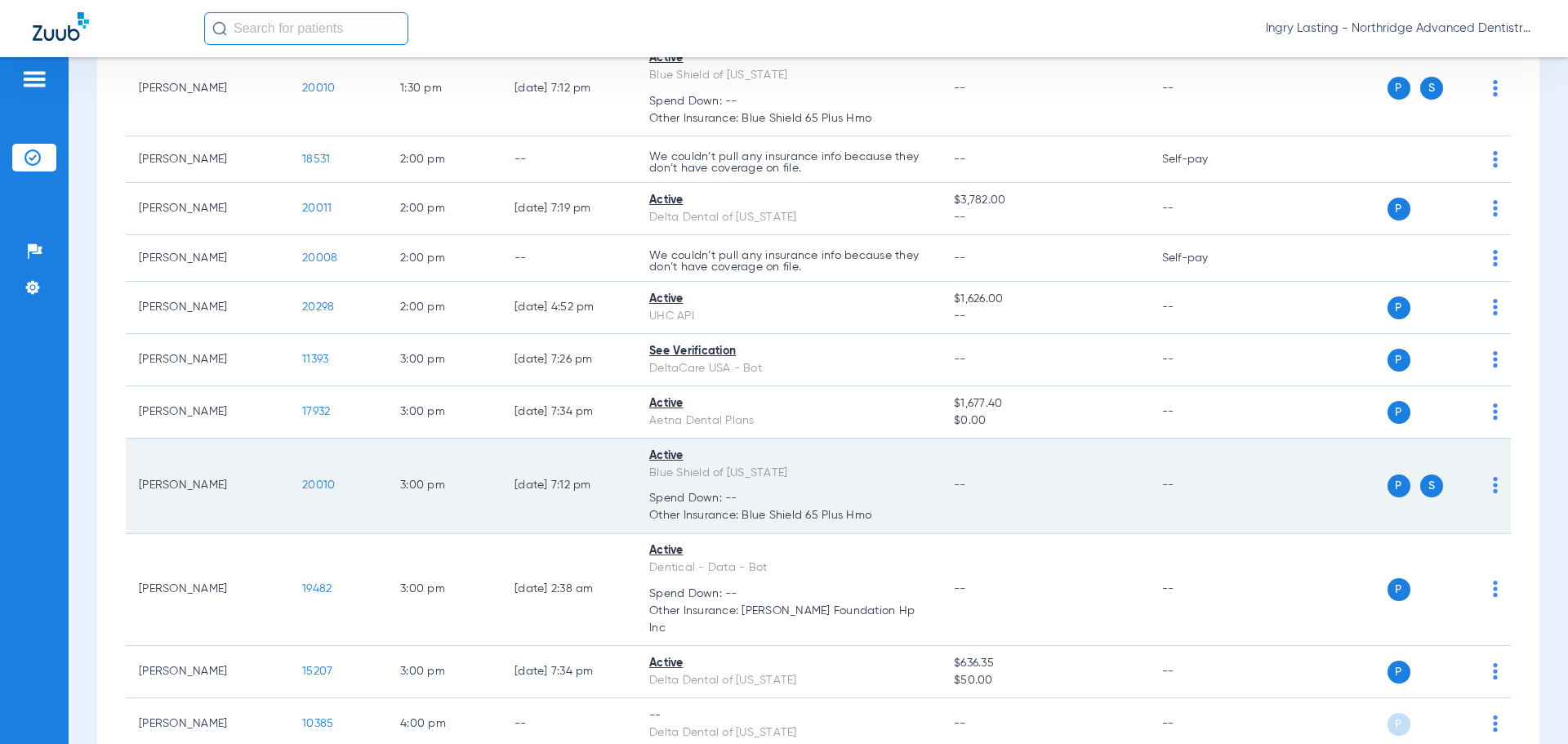
scroll to position [1321, 0]
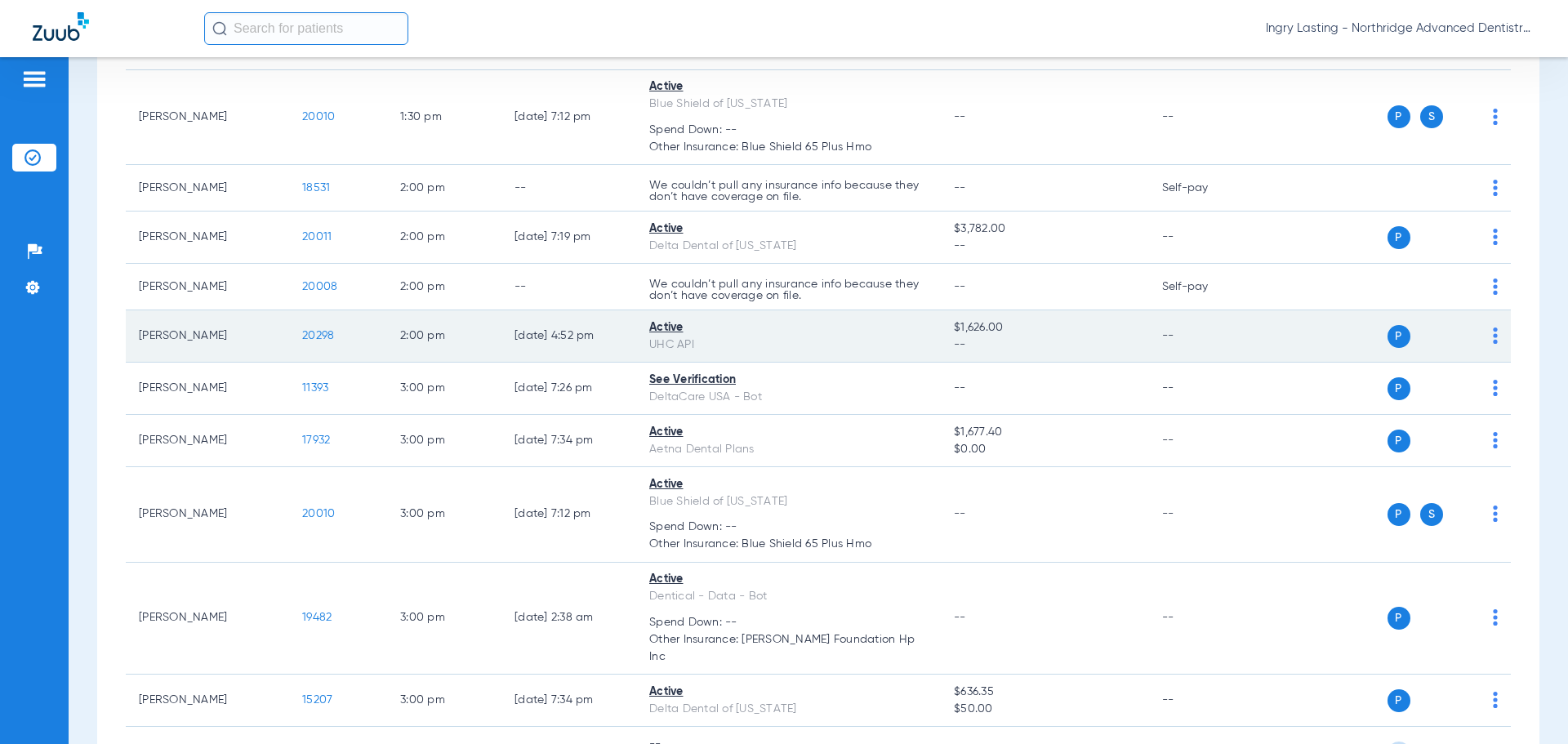
click at [665, 329] on div "Active" at bounding box center [788, 328] width 279 height 17
drag, startPoint x: 181, startPoint y: 330, endPoint x: 315, endPoint y: 336, distance: 134.1
click at [183, 332] on td "[PERSON_NAME]" at bounding box center [207, 337] width 163 height 52
click at [332, 330] on span "20298" at bounding box center [318, 336] width 32 height 12
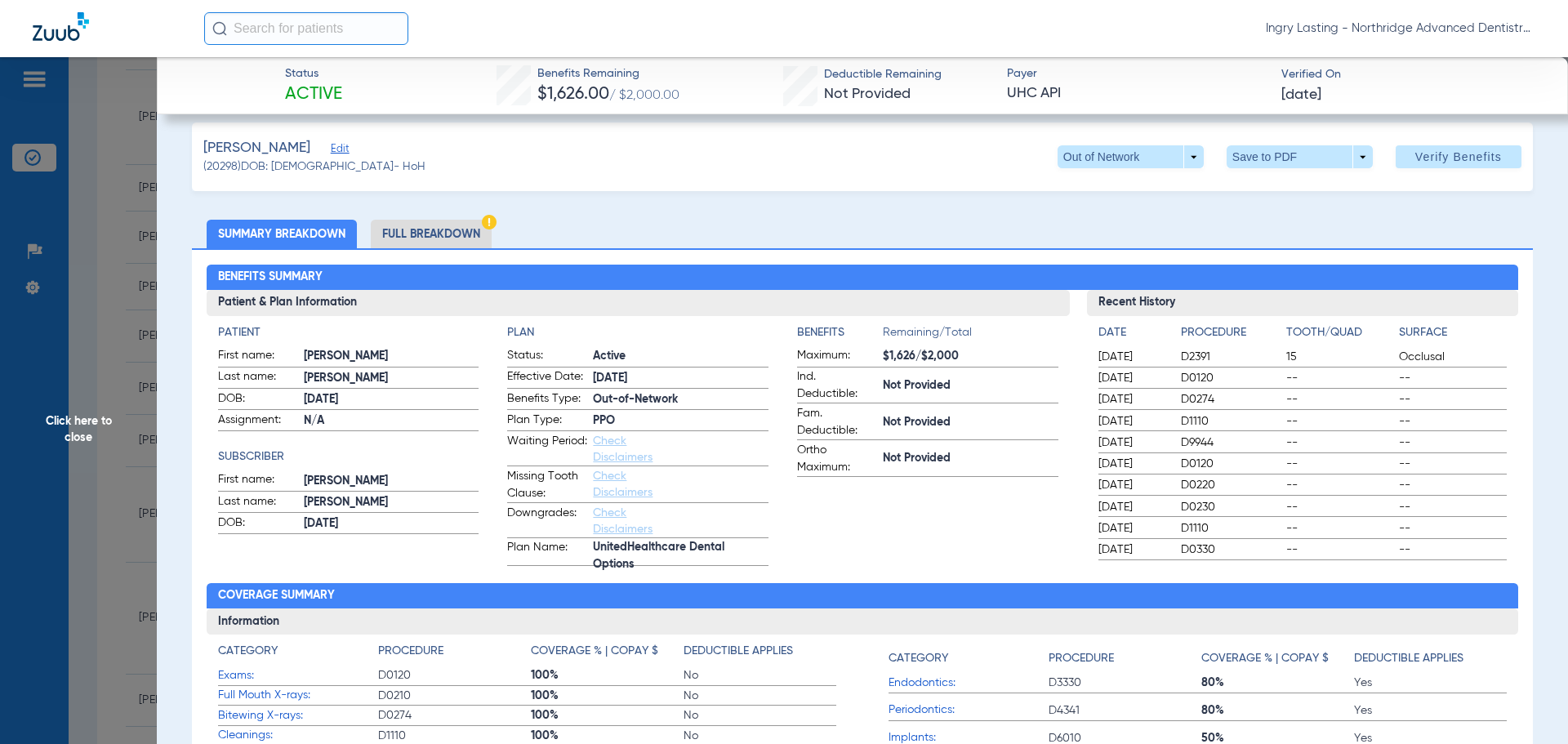
scroll to position [0, 0]
